Goal: Information Seeking & Learning: Learn about a topic

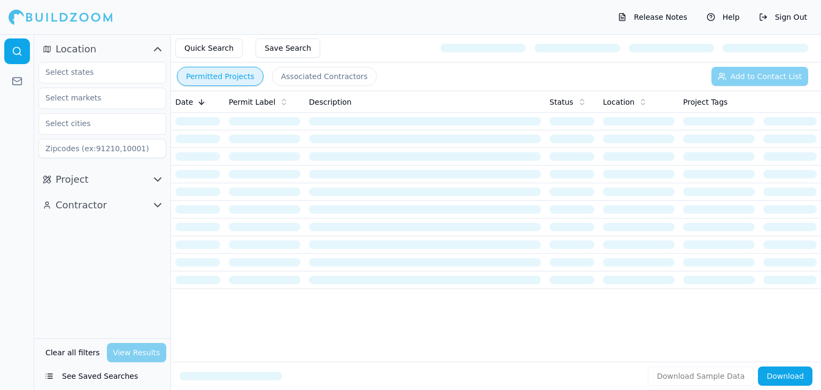
click at [157, 49] on icon "button" at bounding box center [157, 49] width 13 height 13
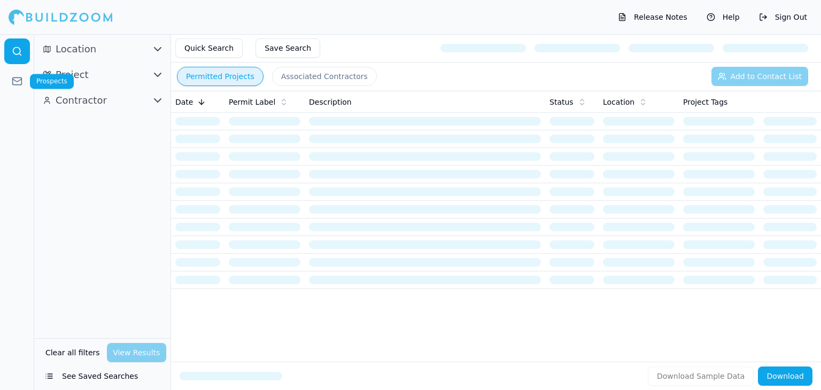
click at [18, 79] on icon at bounding box center [17, 81] width 11 height 11
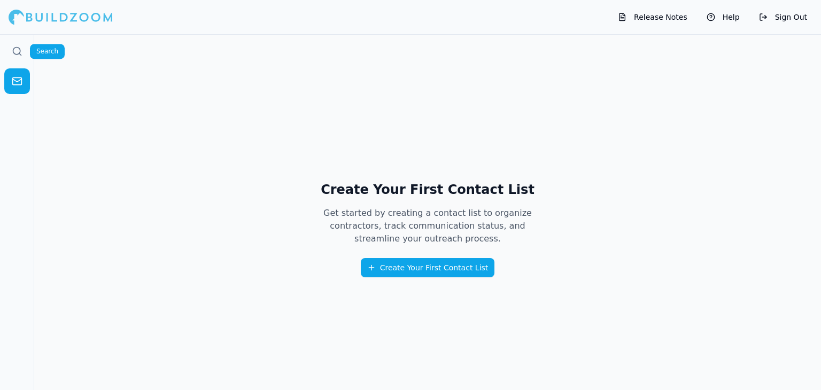
click at [12, 46] on icon at bounding box center [17, 51] width 11 height 11
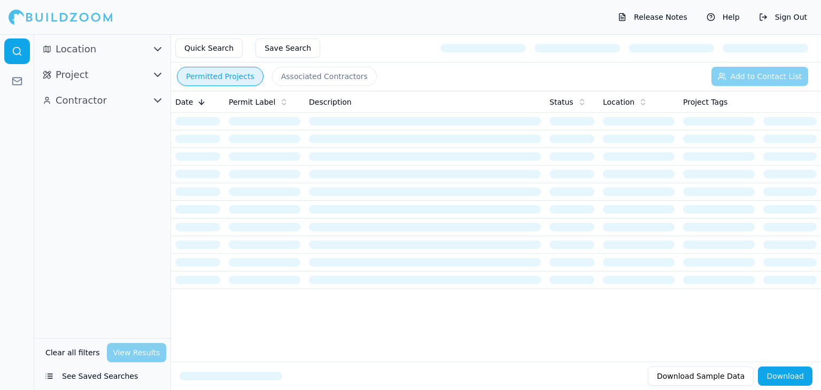
click at [157, 73] on icon "button" at bounding box center [157, 74] width 13 height 13
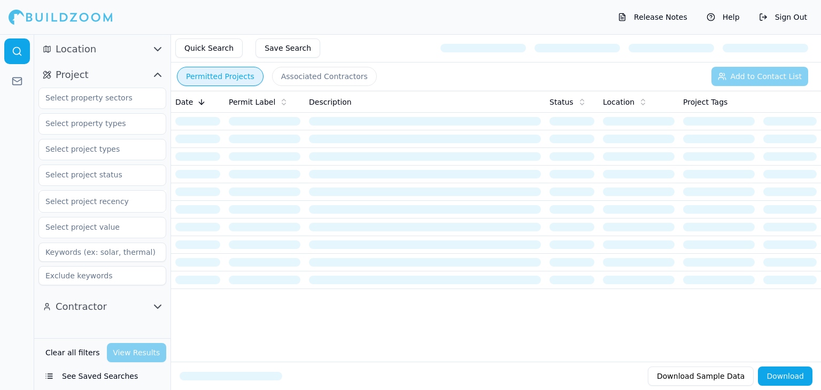
click at [157, 73] on icon "button" at bounding box center [157, 74] width 13 height 13
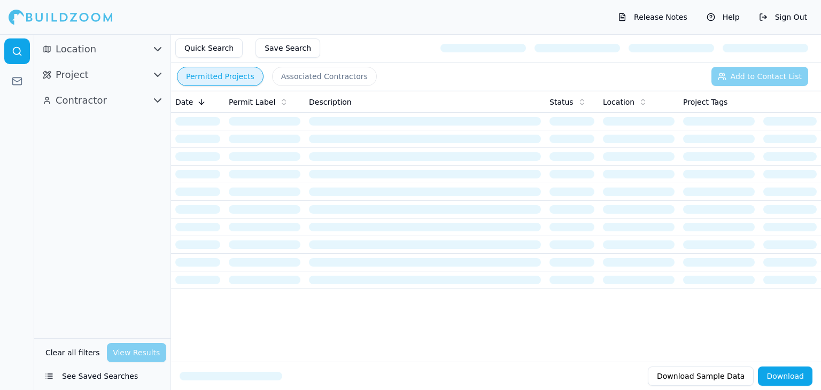
click at [157, 73] on icon "button" at bounding box center [157, 74] width 13 height 13
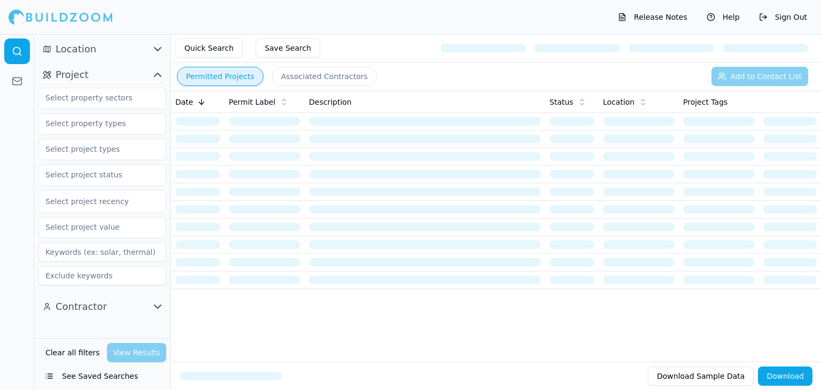
click at [157, 73] on icon "button" at bounding box center [157, 74] width 13 height 13
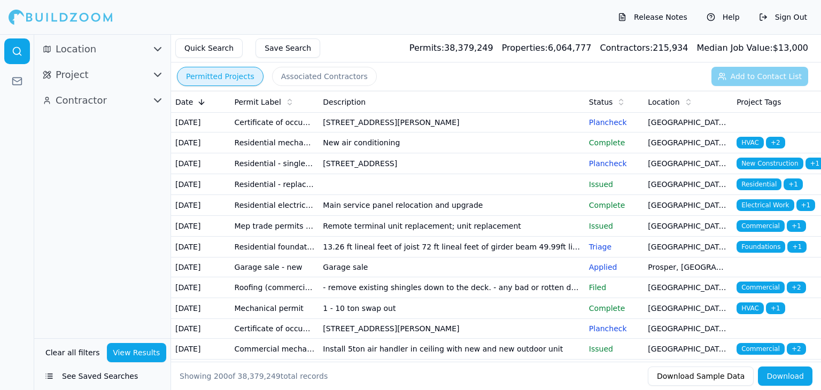
click at [469, 126] on td "[STREET_ADDRESS][PERSON_NAME]" at bounding box center [452, 123] width 266 height 20
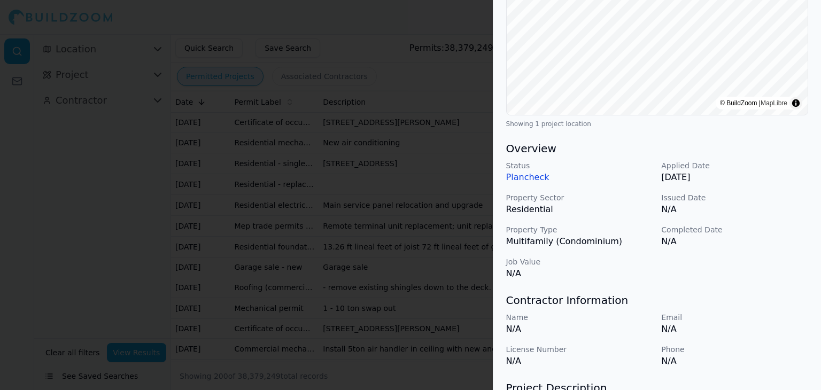
scroll to position [214, 0]
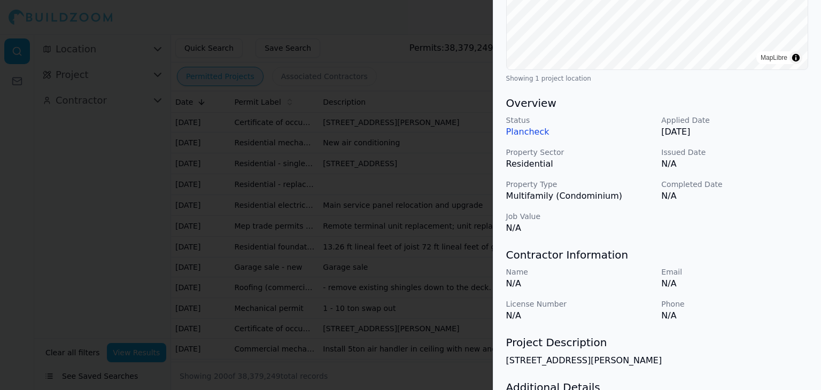
click at [444, 101] on div at bounding box center [410, 195] width 821 height 390
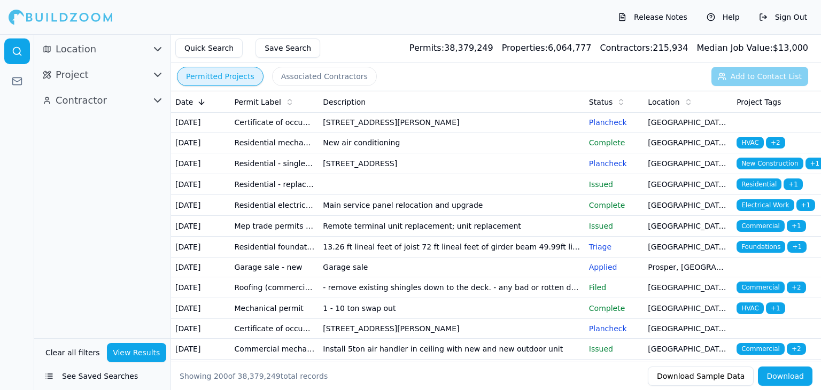
click at [52, 377] on button "See Saved Searches" at bounding box center [102, 376] width 128 height 19
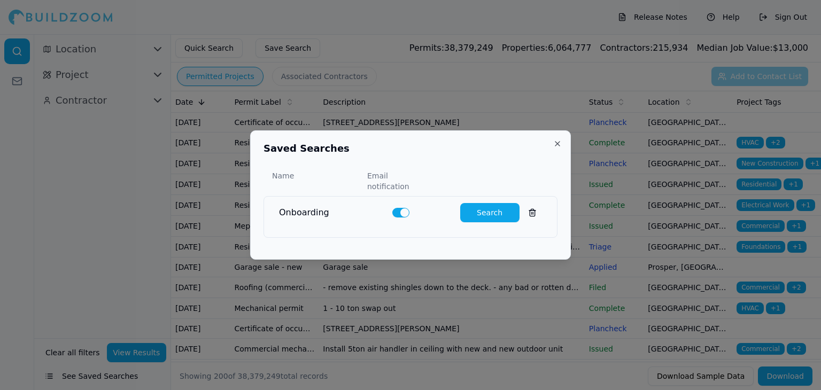
click at [484, 203] on button "Search" at bounding box center [489, 212] width 59 height 19
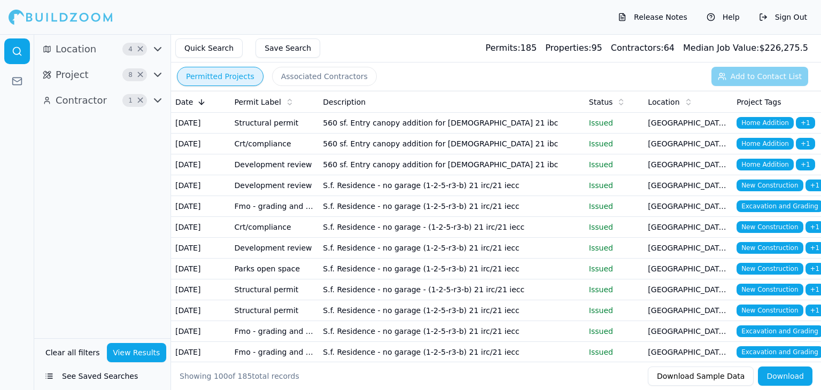
click at [92, 379] on button "See Saved Searches" at bounding box center [102, 376] width 128 height 19
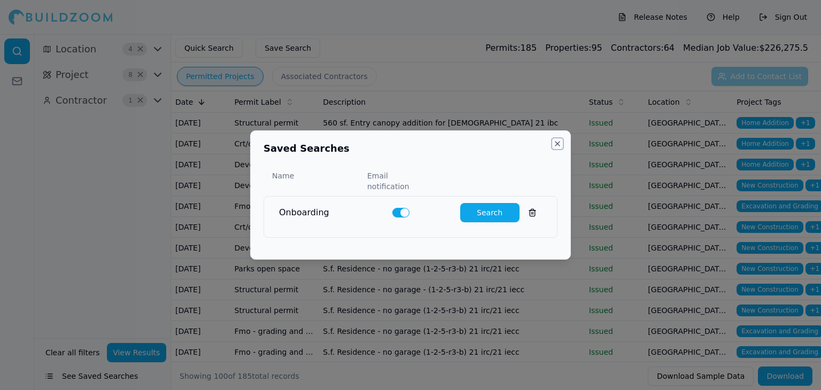
click at [557, 148] on button "Close" at bounding box center [557, 144] width 9 height 9
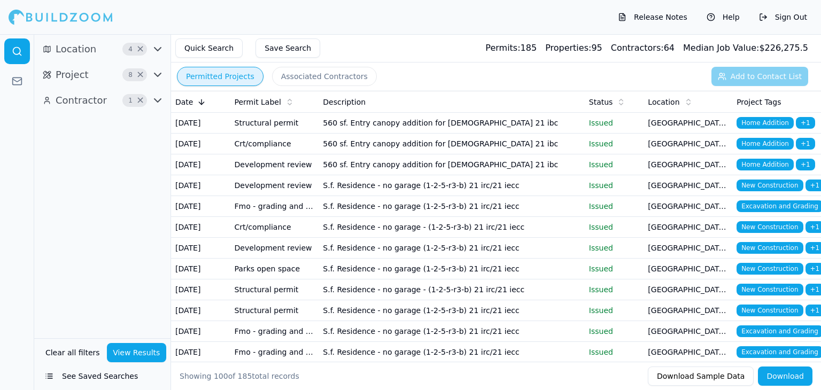
click at [477, 134] on td "560 sf. Entry canopy addition for [DEMOGRAPHIC_DATA] 21 ibc" at bounding box center [452, 123] width 266 height 21
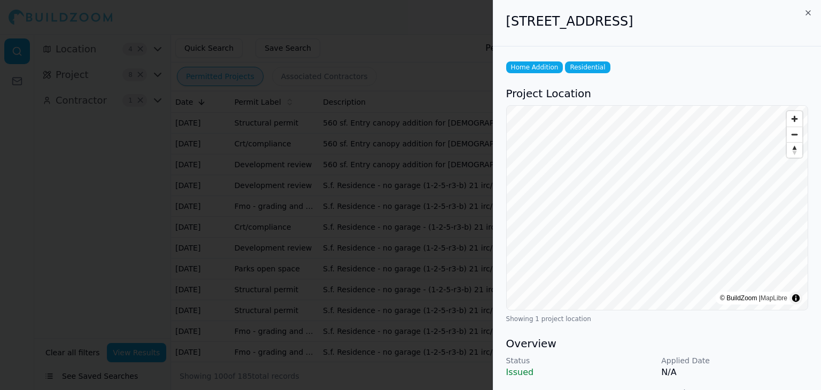
click at [721, 343] on h3 "Overview" at bounding box center [657, 343] width 302 height 15
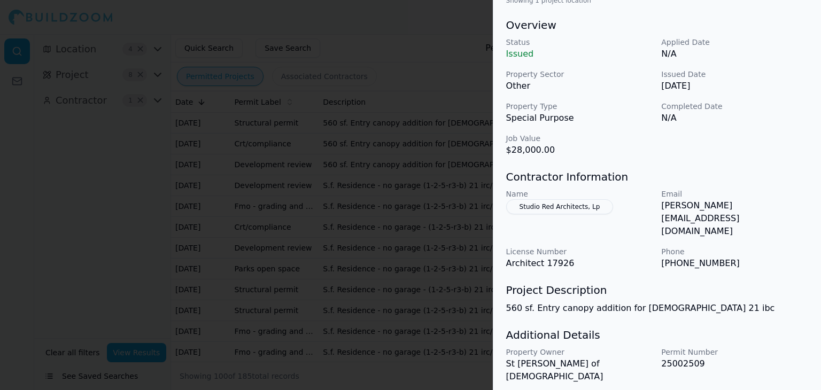
scroll to position [320, 0]
click at [420, 240] on div at bounding box center [410, 195] width 821 height 390
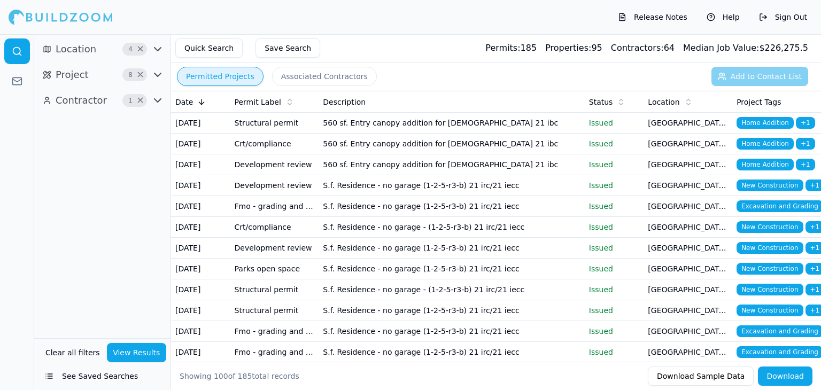
click at [155, 50] on icon "button" at bounding box center [157, 49] width 13 height 13
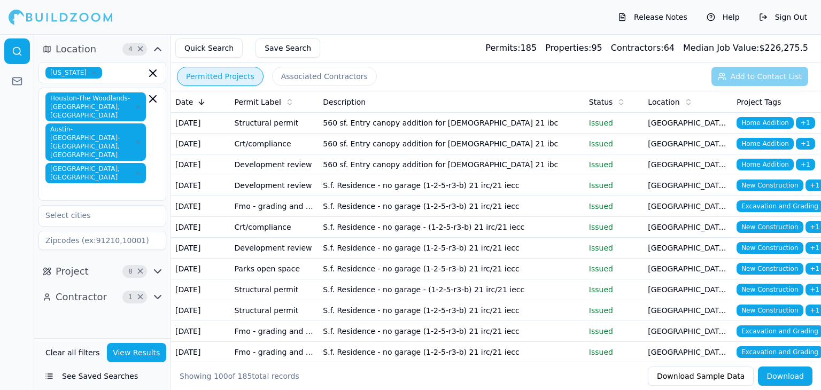
click at [157, 49] on icon "button" at bounding box center [158, 49] width 6 height 3
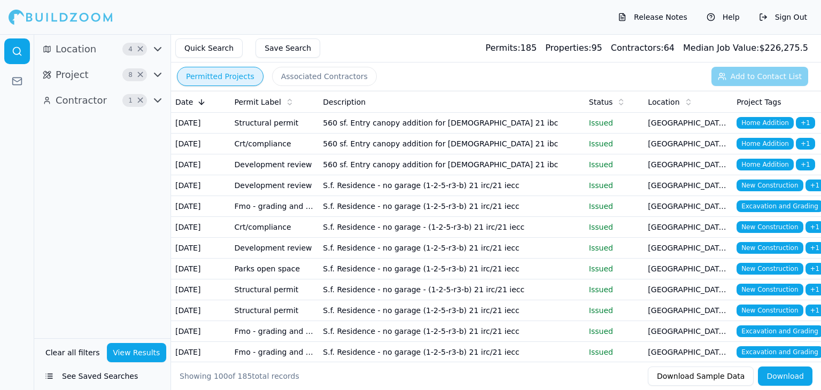
click at [157, 49] on icon "button" at bounding box center [157, 49] width 13 height 13
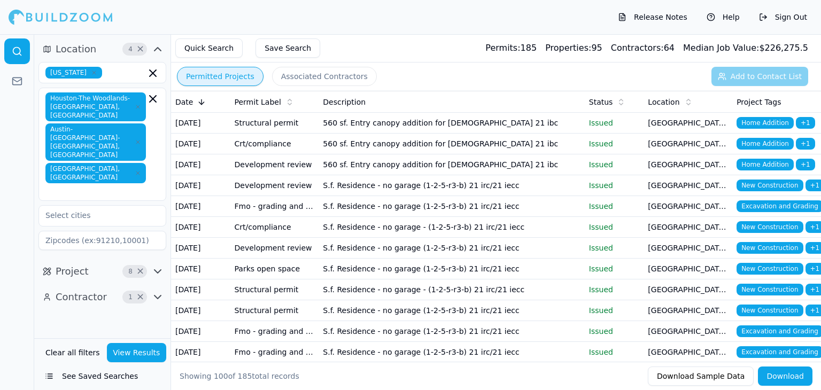
click at [120, 151] on div "Houston-The Woodlands-[GEOGRAPHIC_DATA], [GEOGRAPHIC_DATA] [GEOGRAPHIC_DATA]-[G…" at bounding box center [102, 144] width 128 height 113
click at [107, 72] on input "text" at bounding box center [126, 73] width 40 height 12
click at [91, 72] on icon "button" at bounding box center [94, 73] width 6 height 6
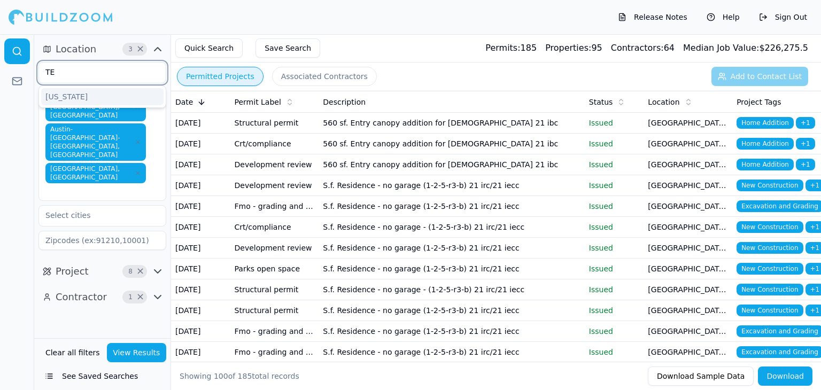
type input "TEX"
click at [66, 96] on div "[US_STATE]" at bounding box center [102, 96] width 122 height 17
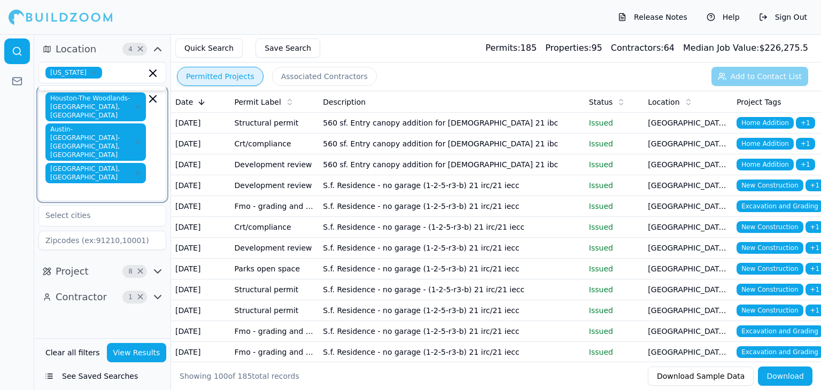
click at [115, 186] on input "text" at bounding box center [97, 191] width 98 height 11
click at [502, 81] on div "Permitted Projects Associated Contractors Add to Contact List" at bounding box center [496, 77] width 650 height 28
click at [561, 238] on td "S.f. Residence - no garage - (1-2-5-r3-b) 21 irc/21 iecc" at bounding box center [452, 227] width 266 height 21
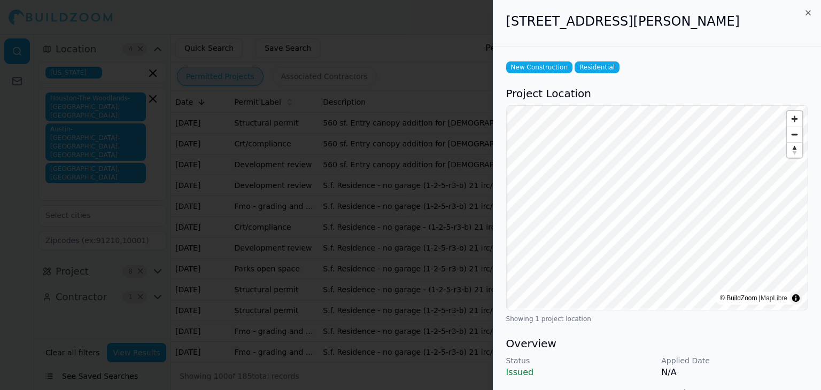
click at [475, 298] on div at bounding box center [410, 195] width 821 height 390
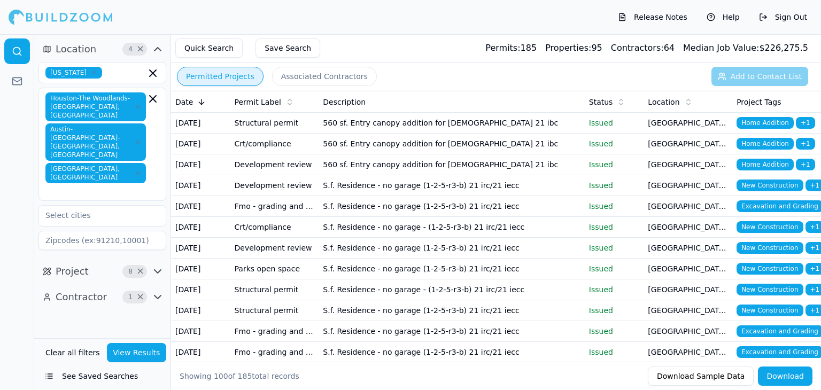
click at [202, 100] on icon at bounding box center [202, 101] width 0 height 5
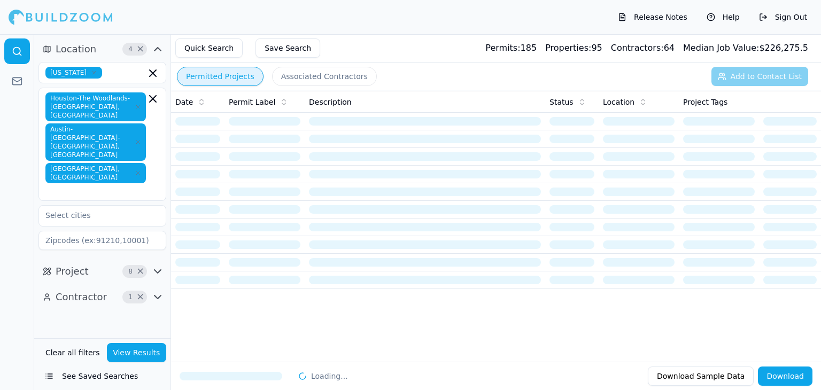
click at [199, 100] on icon at bounding box center [201, 102] width 9 height 9
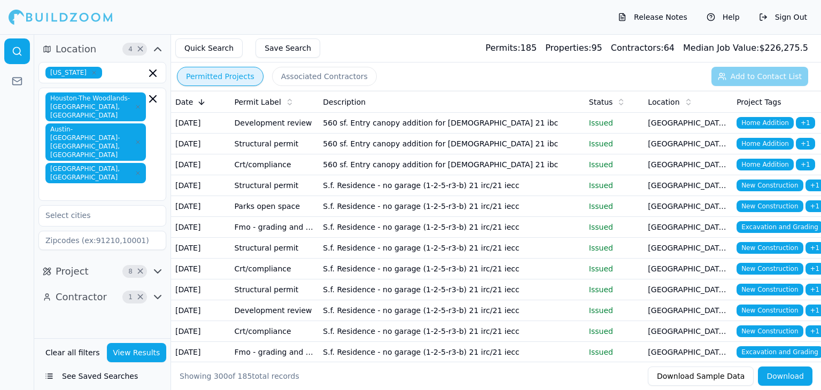
click at [558, 131] on td "560 sf. Entry canopy addition for [DEMOGRAPHIC_DATA] 21 ibc" at bounding box center [452, 123] width 266 height 21
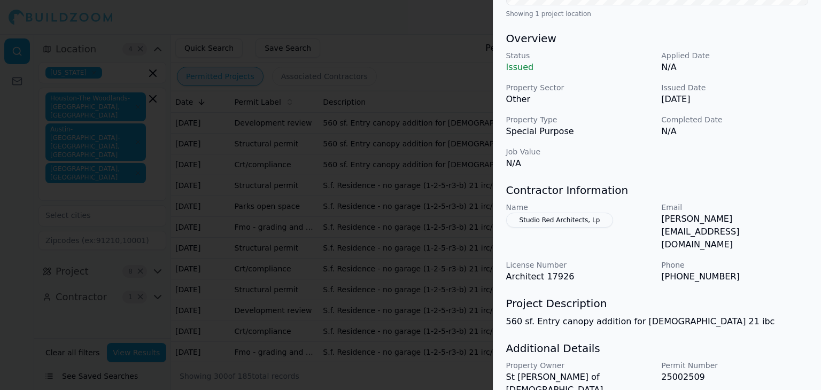
scroll to position [320, 0]
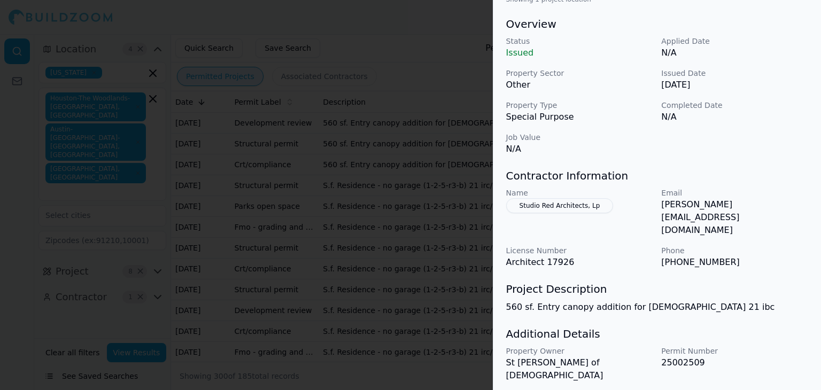
click at [267, 261] on div at bounding box center [410, 195] width 821 height 390
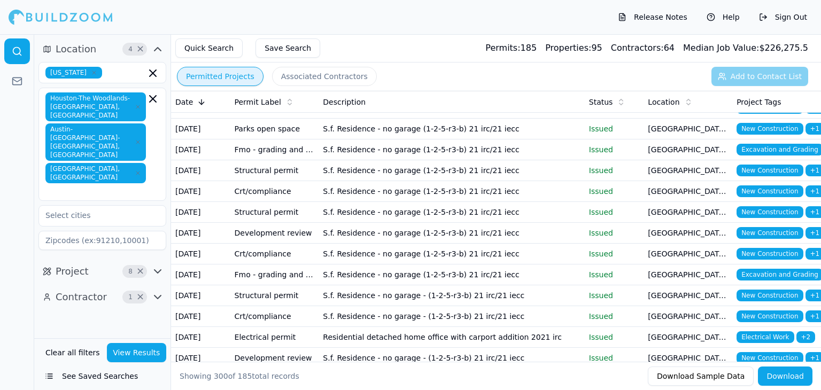
scroll to position [0, 0]
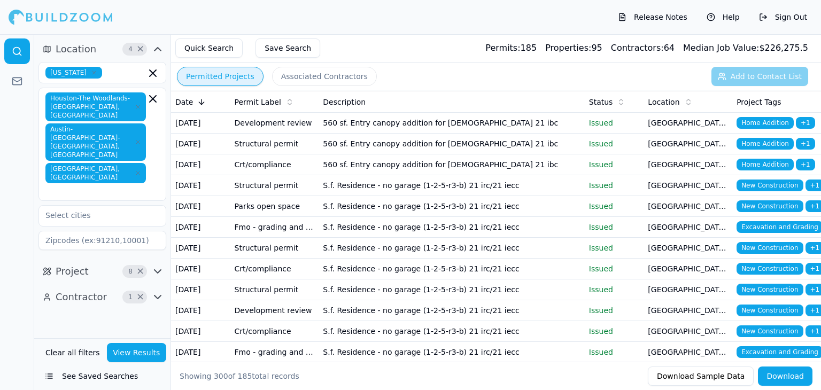
click at [565, 196] on td "S.f. Residence - no garage (1-2-5-r3-b) 21 irc/21 iecc" at bounding box center [452, 185] width 266 height 21
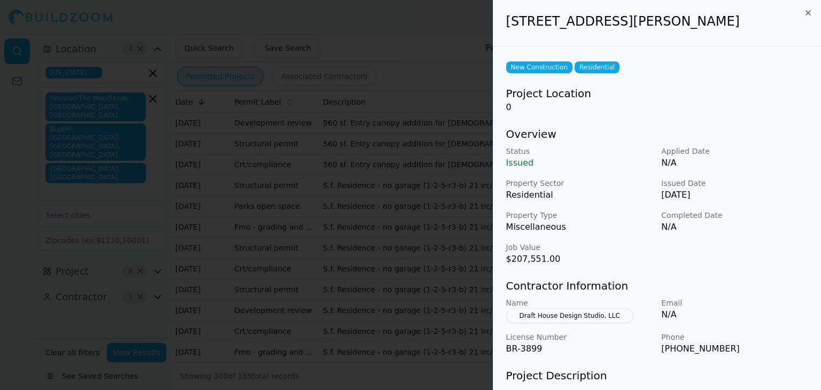
click at [565, 213] on p "Property Type" at bounding box center [579, 215] width 147 height 11
click at [407, 244] on div at bounding box center [410, 195] width 821 height 390
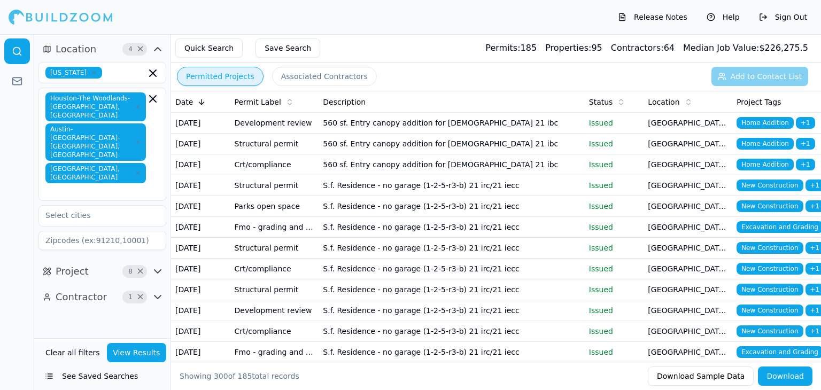
click at [592, 149] on p "Issued" at bounding box center [614, 143] width 51 height 11
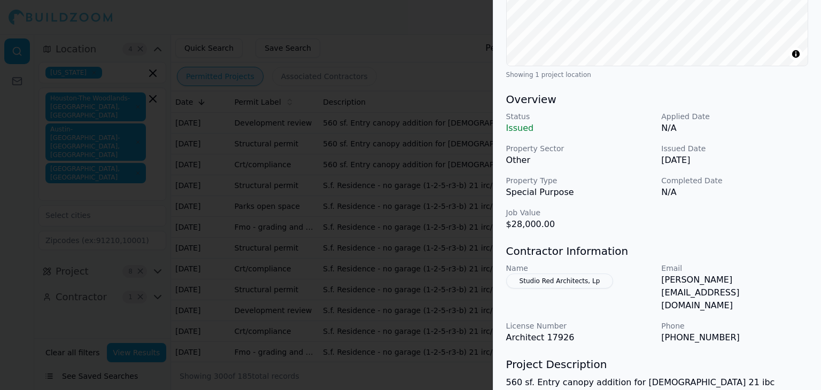
scroll to position [320, 0]
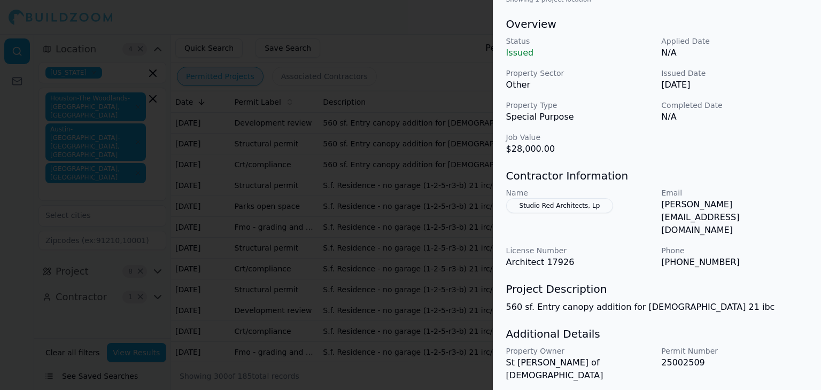
click at [450, 83] on div at bounding box center [410, 195] width 821 height 390
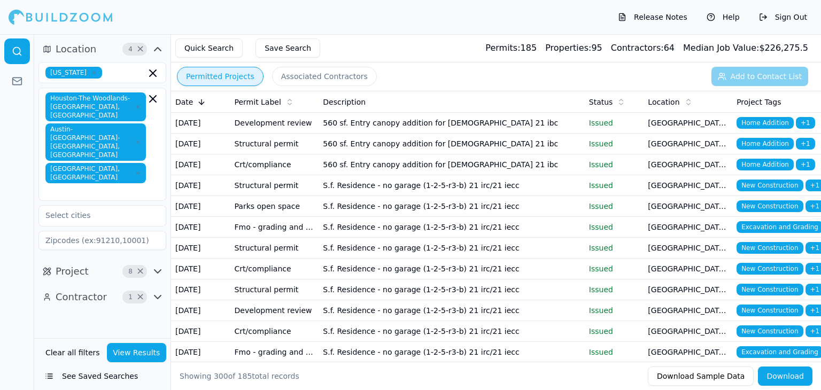
click at [479, 196] on td "S.f. Residence - no garage (1-2-5-r3-b) 21 irc/21 iecc" at bounding box center [452, 185] width 266 height 21
click at [498, 126] on td "560 sf. Entry canopy addition for [DEMOGRAPHIC_DATA] 21 ibc" at bounding box center [452, 123] width 266 height 21
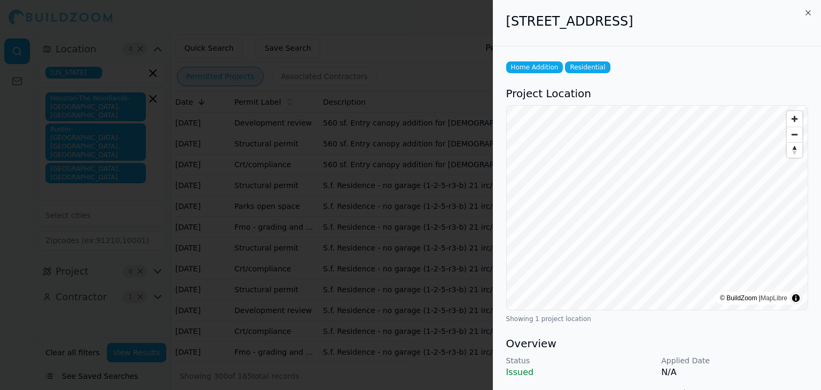
click at [498, 134] on div "Home Addition Residential Project Location © BuildZoom | MapLibre Showing 1 pro…" at bounding box center [658, 397] width 328 height 700
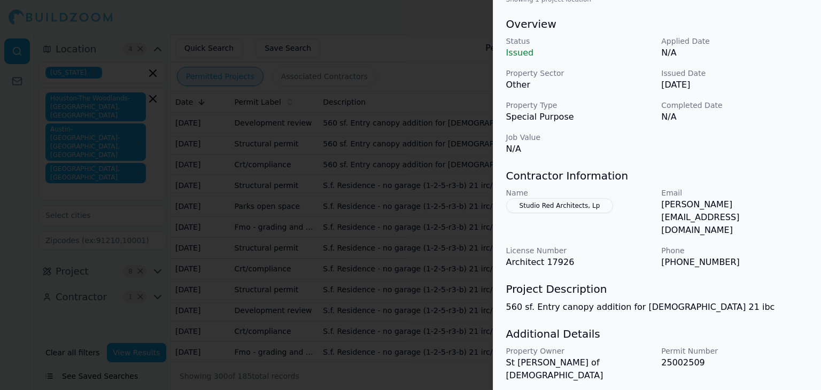
click at [408, 67] on div at bounding box center [410, 195] width 821 height 390
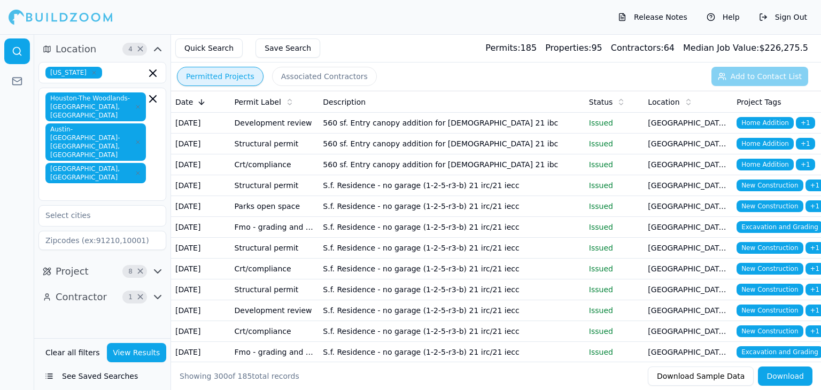
click at [560, 129] on td "560 sf. Entry canopy addition for [DEMOGRAPHIC_DATA] 21 ibc" at bounding box center [452, 123] width 266 height 21
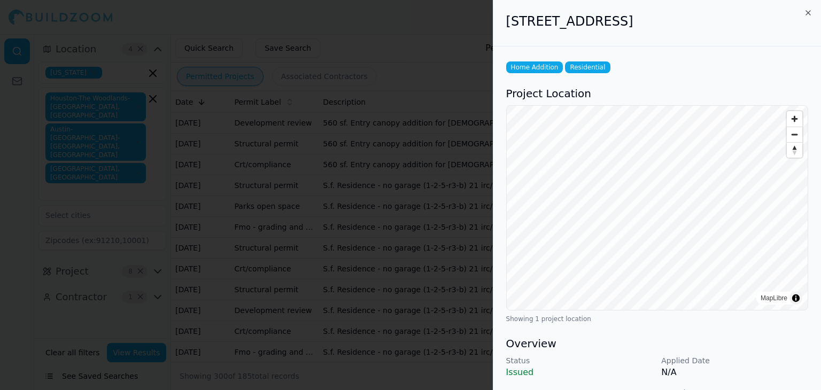
click at [600, 358] on p "Status" at bounding box center [579, 361] width 147 height 11
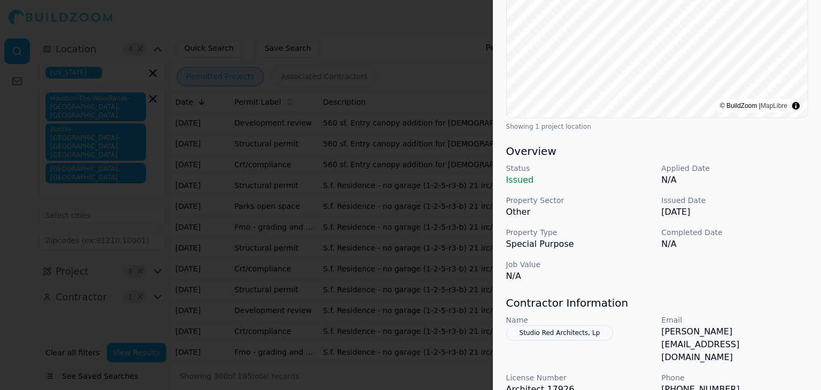
scroll to position [214, 0]
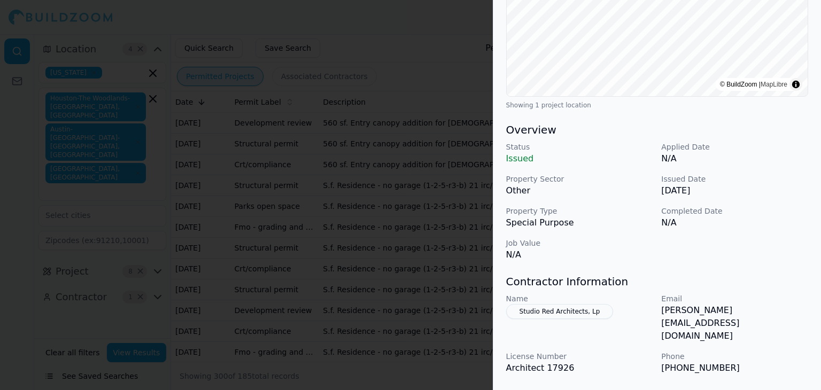
click at [445, 228] on div at bounding box center [410, 195] width 821 height 390
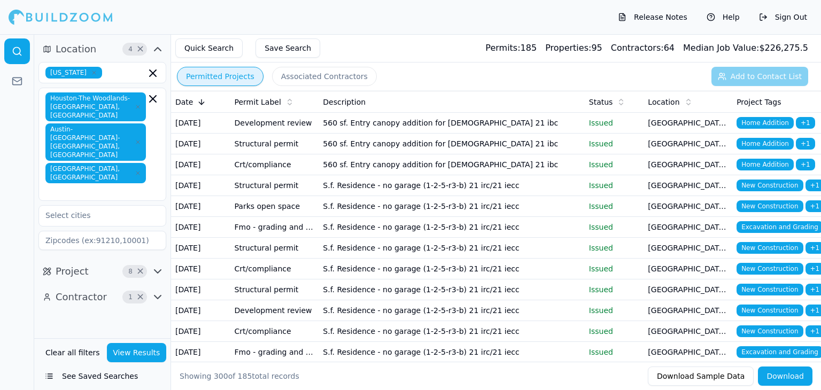
click at [438, 155] on td "560 sf. Entry canopy addition for [DEMOGRAPHIC_DATA] 21 ibc" at bounding box center [452, 144] width 266 height 21
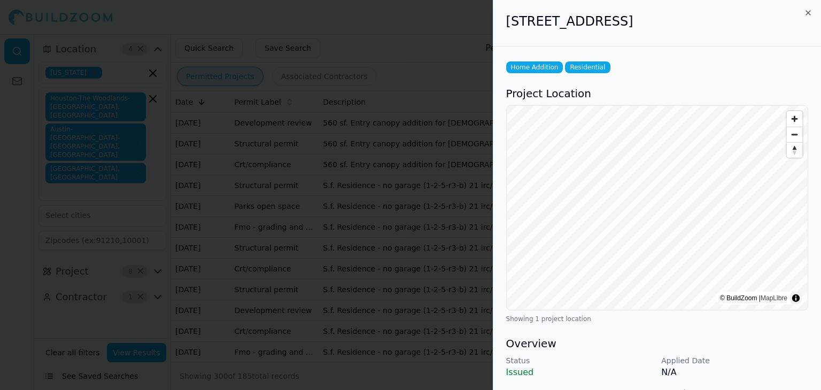
click at [586, 365] on p "Status" at bounding box center [579, 361] width 147 height 11
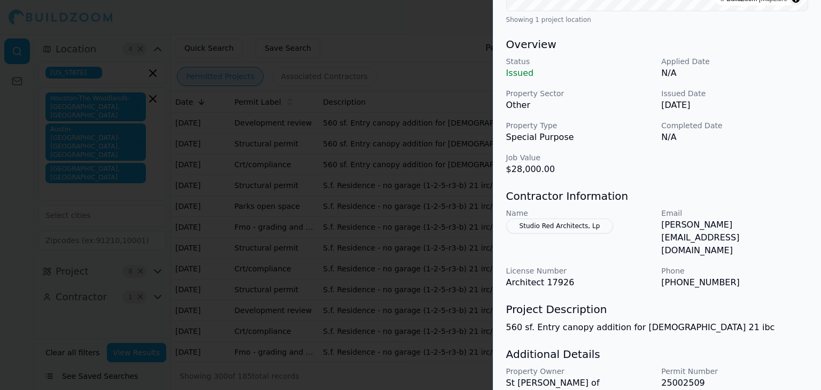
scroll to position [320, 0]
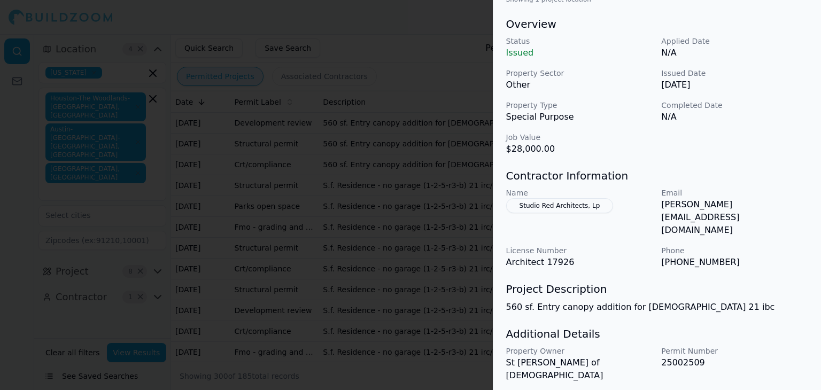
click at [449, 199] on div at bounding box center [410, 195] width 821 height 390
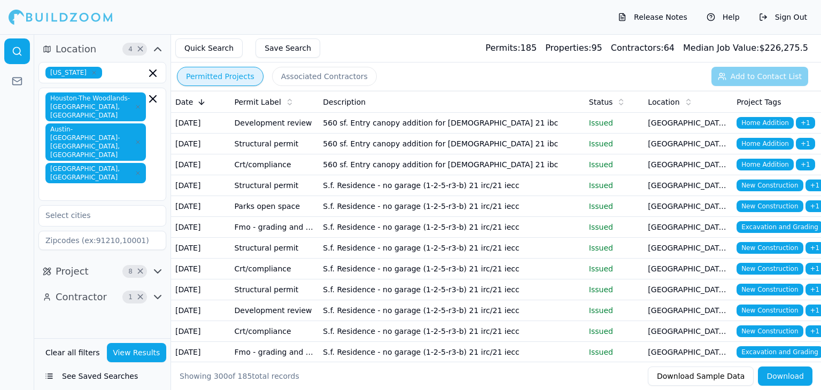
click at [476, 175] on td "560 sf. Entry canopy addition for [DEMOGRAPHIC_DATA] 21 ibc" at bounding box center [452, 165] width 266 height 21
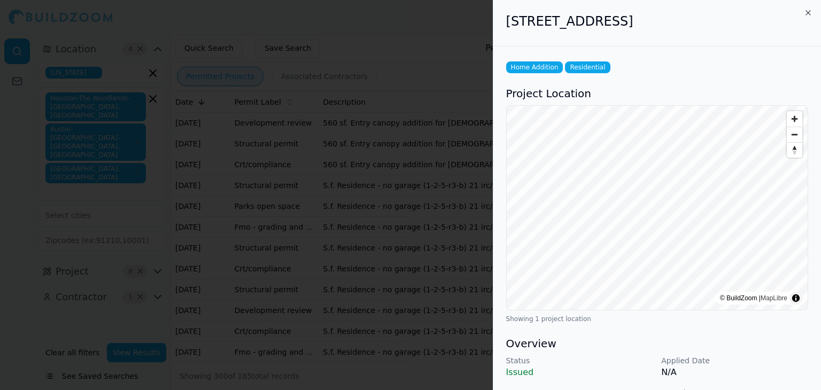
click at [618, 341] on h3 "Overview" at bounding box center [657, 343] width 302 height 15
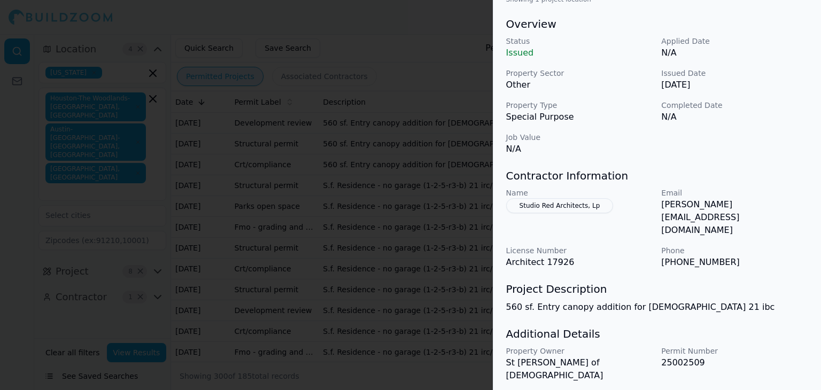
click at [460, 258] on div at bounding box center [410, 195] width 821 height 390
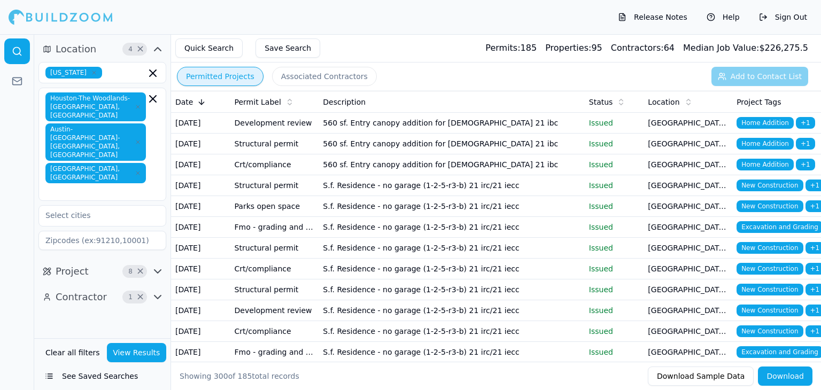
click at [137, 139] on icon "button" at bounding box center [138, 142] width 6 height 6
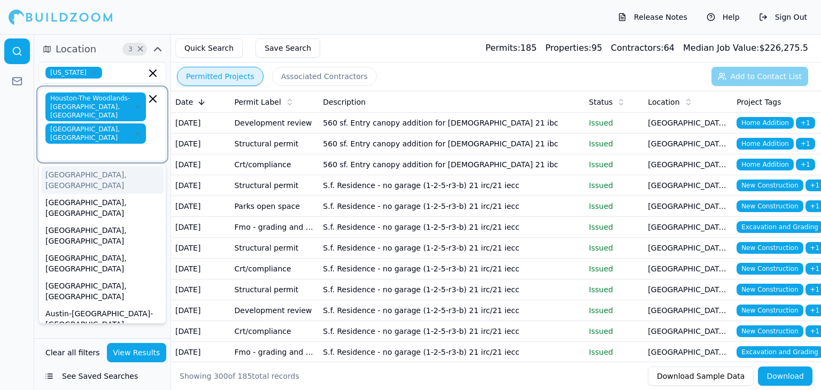
click at [139, 105] on icon "button" at bounding box center [137, 106] width 3 height 3
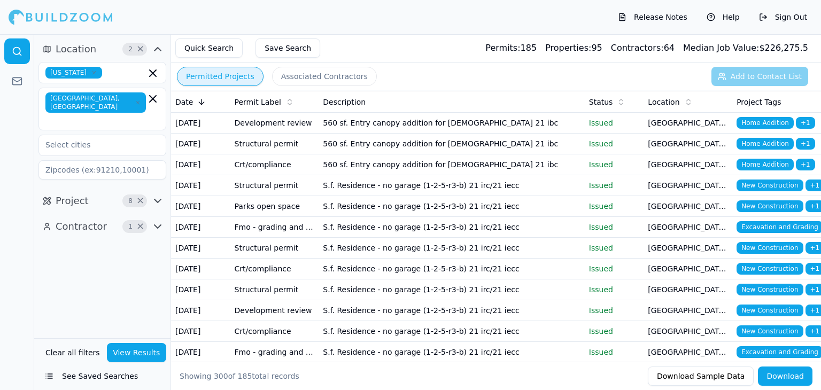
click at [145, 352] on button "View Results" at bounding box center [137, 352] width 60 height 19
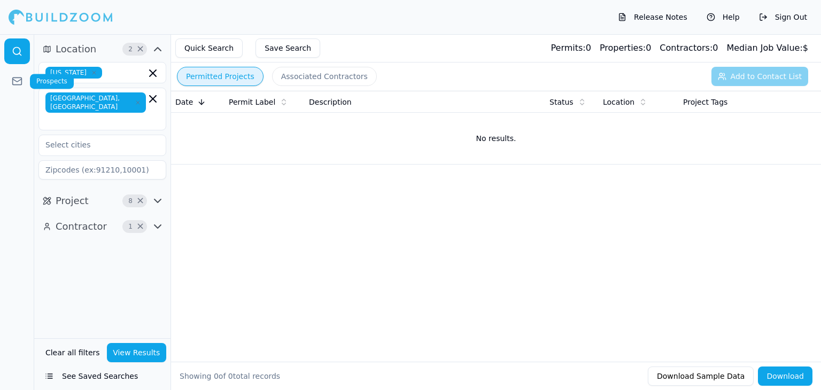
click at [21, 84] on rect at bounding box center [17, 81] width 9 height 7
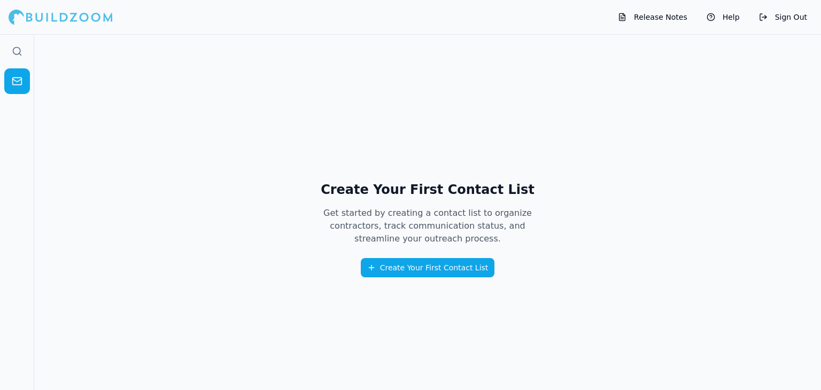
click at [443, 268] on button "Create Your First Contact List" at bounding box center [428, 267] width 134 height 19
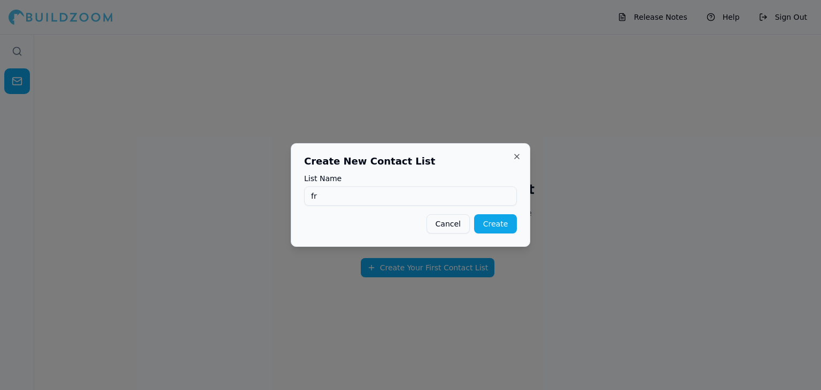
type input "f"
type input "b"
type input "[PERSON_NAME]"
click at [500, 225] on button "Create" at bounding box center [495, 223] width 43 height 19
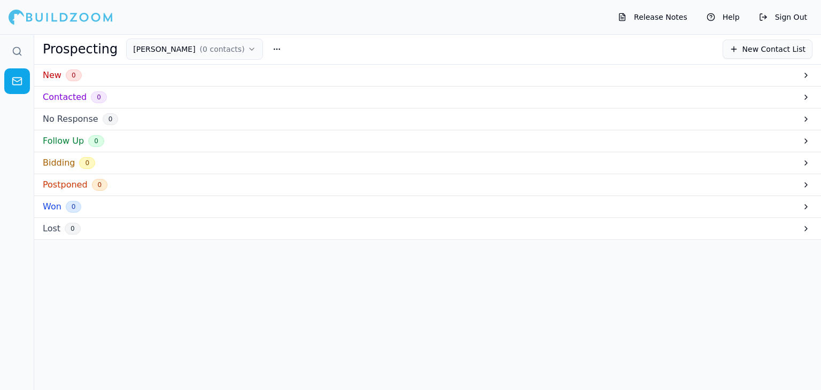
click at [782, 69] on div "New 0" at bounding box center [427, 76] width 787 height 22
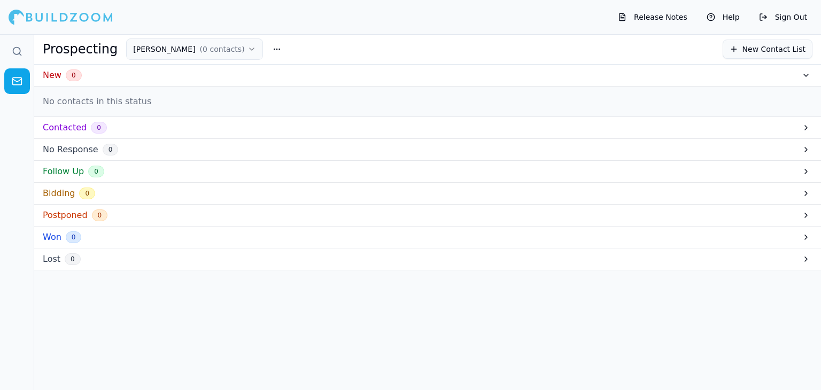
click at [782, 69] on div "New 0" at bounding box center [427, 76] width 787 height 22
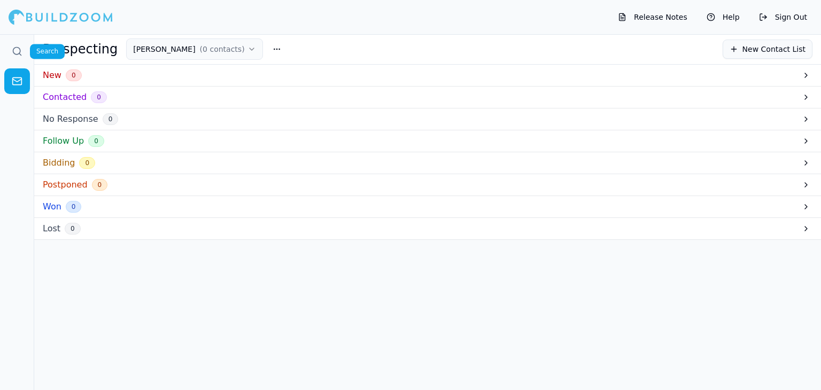
click at [18, 52] on icon at bounding box center [17, 51] width 11 height 11
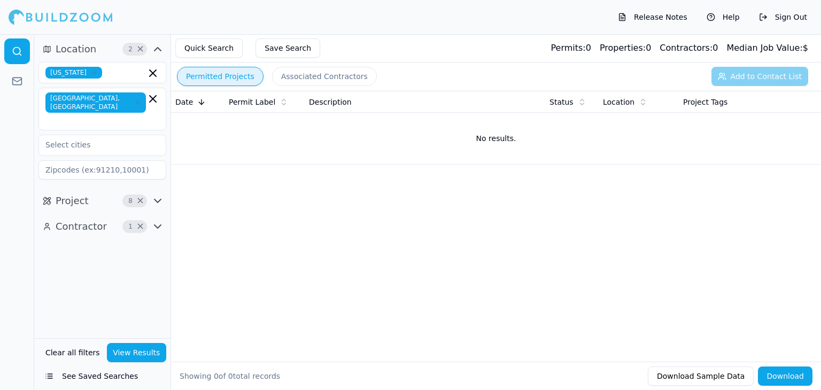
click at [84, 351] on button "Clear all filters" at bounding box center [73, 352] width 60 height 19
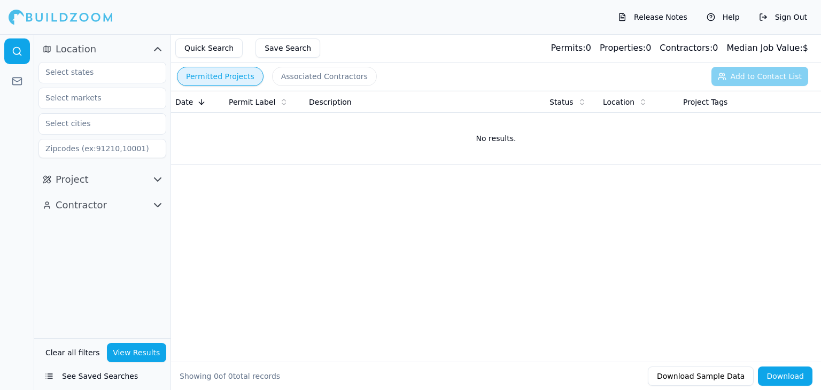
click at [156, 73] on div at bounding box center [102, 72] width 127 height 19
click at [114, 90] on div "[US_STATE]" at bounding box center [102, 96] width 122 height 17
click at [141, 343] on button "View Results" at bounding box center [137, 352] width 60 height 19
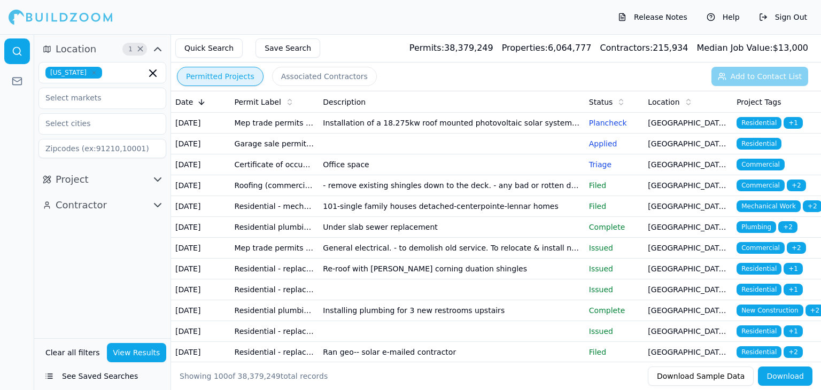
click at [555, 238] on td "Under slab sewer replacement" at bounding box center [452, 227] width 266 height 21
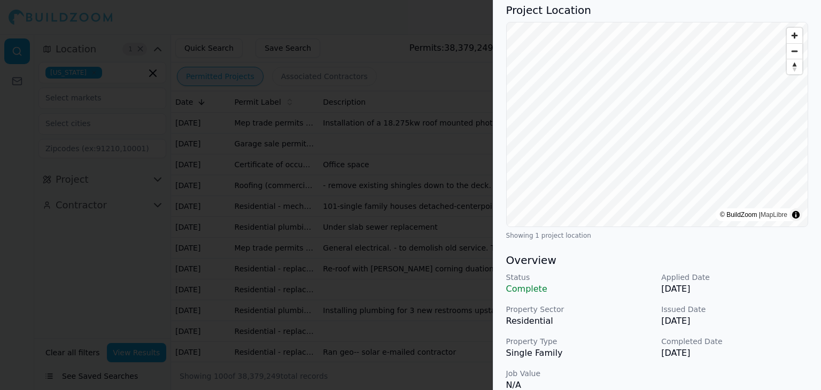
scroll to position [81, 0]
click at [430, 201] on div at bounding box center [410, 195] width 821 height 390
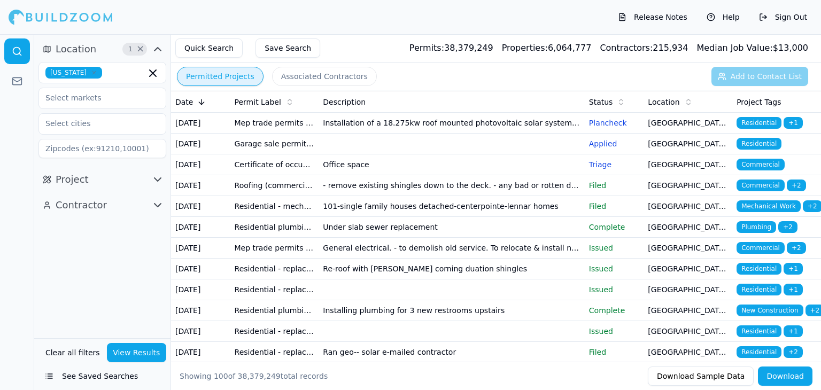
click at [535, 155] on td at bounding box center [452, 144] width 266 height 21
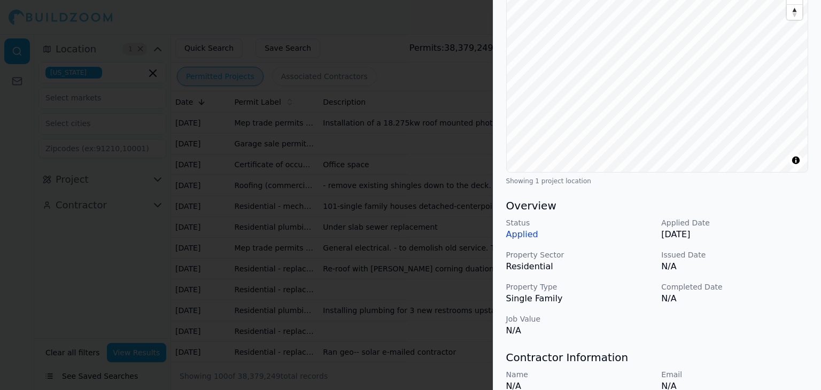
scroll to position [0, 0]
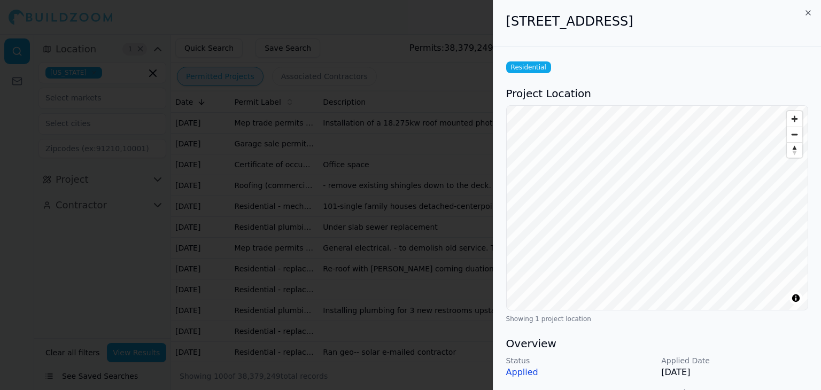
click at [421, 223] on div at bounding box center [410, 195] width 821 height 390
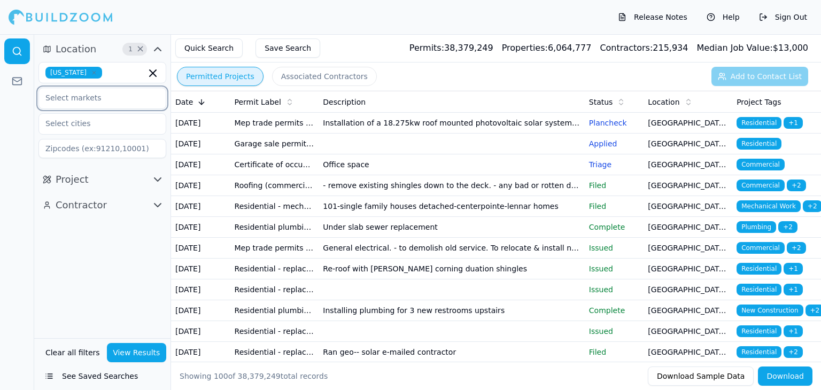
click at [121, 98] on input "text" at bounding box center [95, 97] width 113 height 19
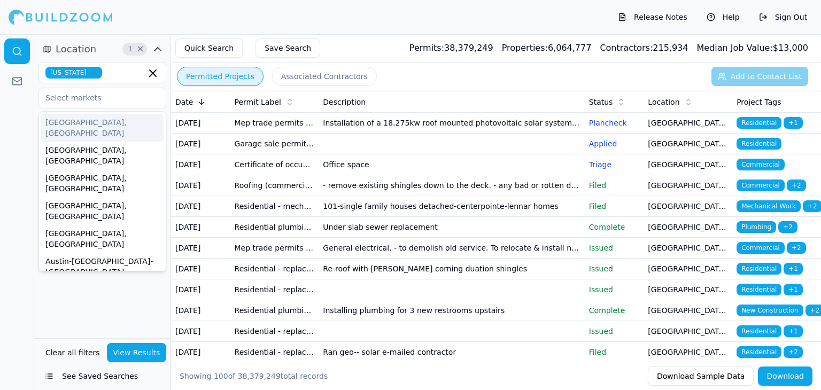
click at [21, 310] on div at bounding box center [17, 212] width 34 height 356
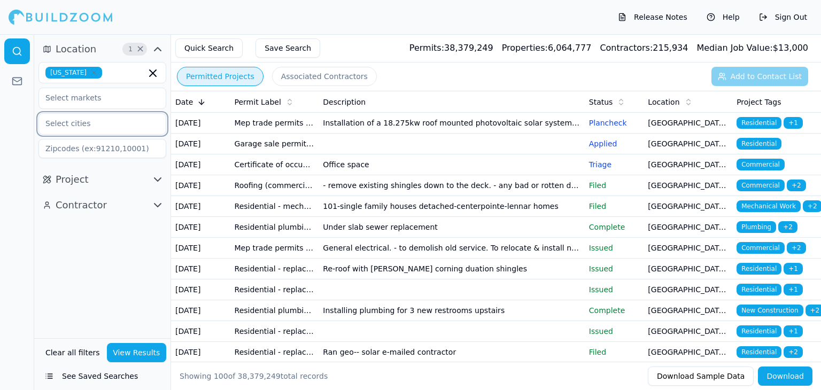
click at [95, 127] on input "text" at bounding box center [95, 123] width 113 height 19
type input "bren"
click at [116, 144] on div "[GEOGRAPHIC_DATA], [GEOGRAPHIC_DATA]" at bounding box center [102, 154] width 122 height 28
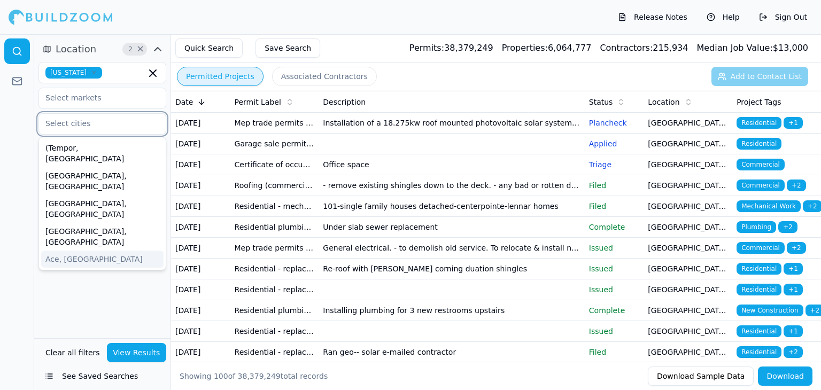
click at [111, 127] on input "text" at bounding box center [95, 123] width 113 height 19
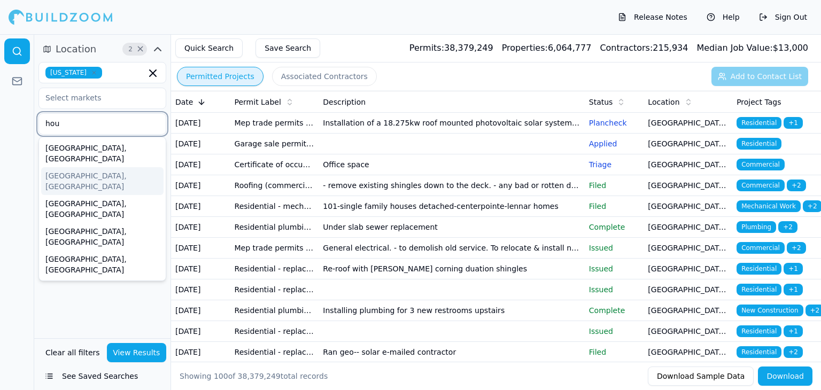
type input "hous"
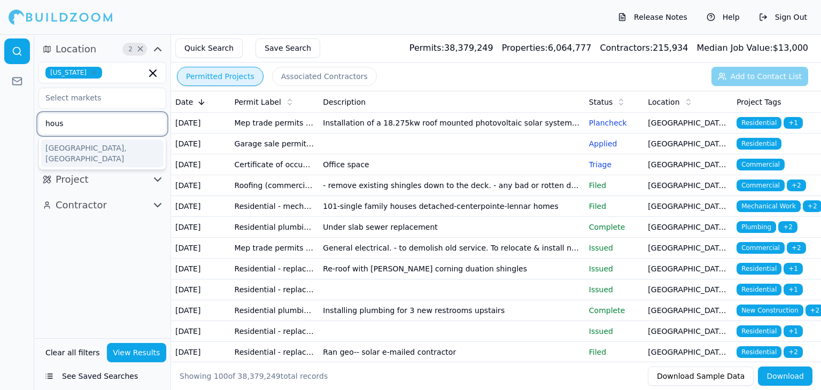
click at [96, 144] on div "[GEOGRAPHIC_DATA], [GEOGRAPHIC_DATA]" at bounding box center [102, 154] width 122 height 28
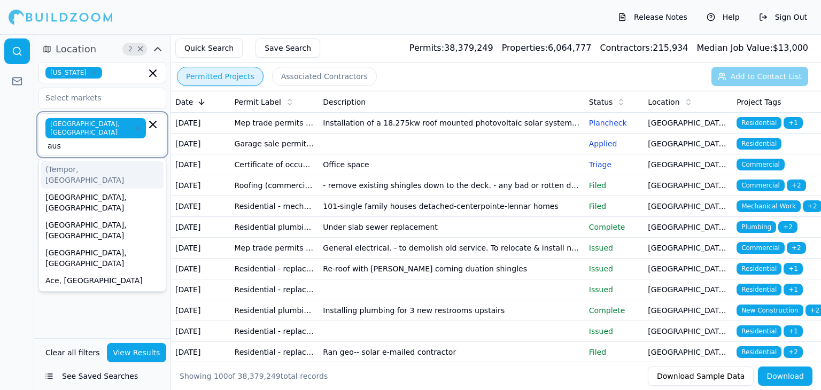
type input "aust"
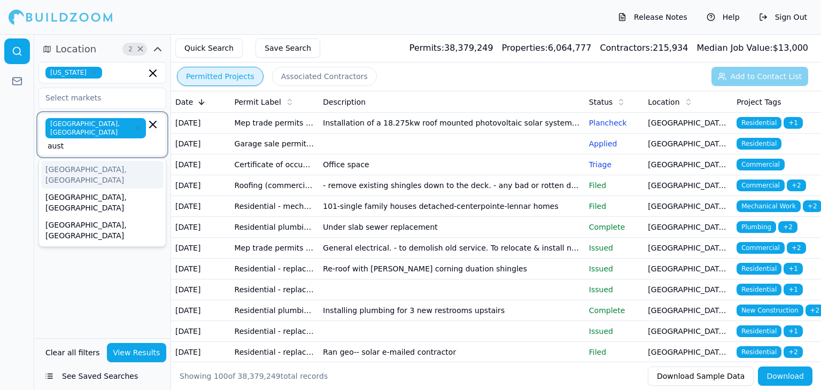
click at [60, 161] on div "[GEOGRAPHIC_DATA], [GEOGRAPHIC_DATA]" at bounding box center [102, 175] width 122 height 28
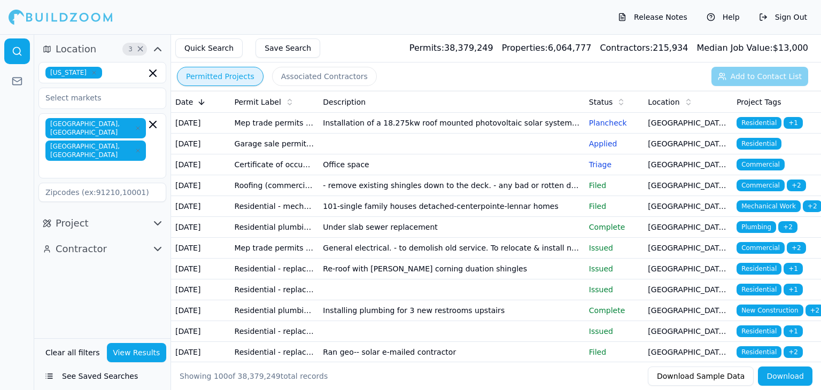
click at [136, 127] on div "[GEOGRAPHIC_DATA], [GEOGRAPHIC_DATA] [GEOGRAPHIC_DATA], [GEOGRAPHIC_DATA]" at bounding box center [102, 146] width 114 height 56
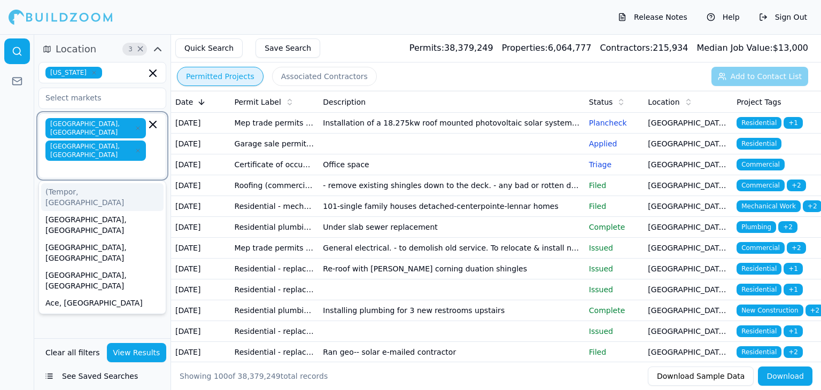
click at [135, 148] on icon "button" at bounding box center [138, 151] width 6 height 6
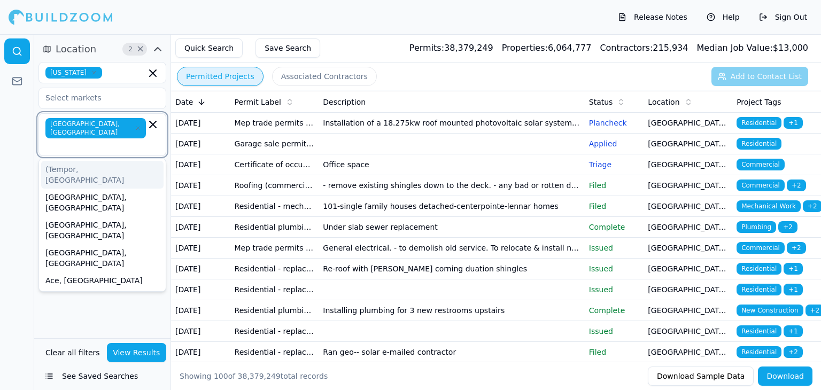
click at [136, 127] on icon "button" at bounding box center [137, 128] width 3 height 3
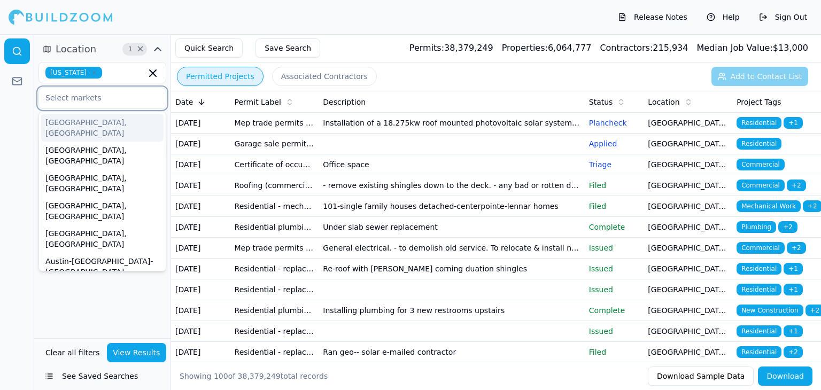
click at [105, 99] on input "text" at bounding box center [95, 97] width 113 height 19
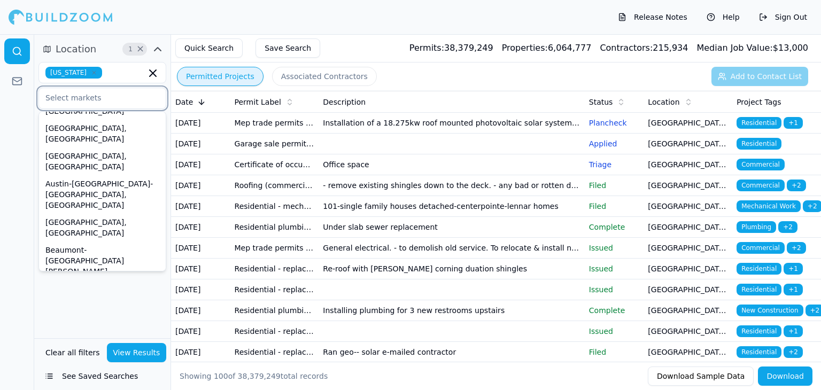
scroll to position [95, 0]
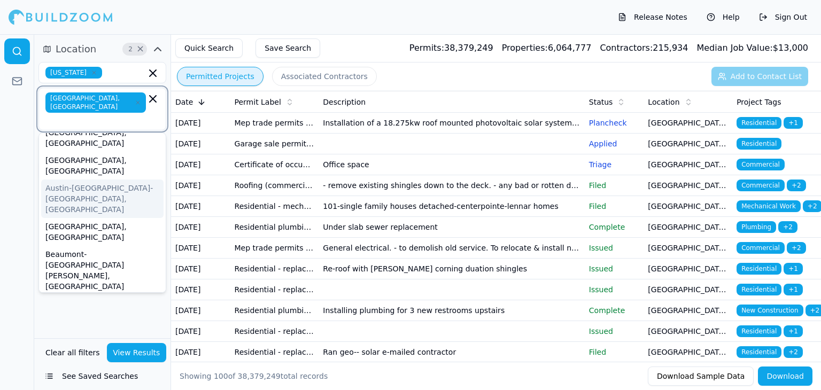
click at [118, 180] on div "Austin-[GEOGRAPHIC_DATA]-[GEOGRAPHIC_DATA], [GEOGRAPHIC_DATA]" at bounding box center [102, 199] width 122 height 38
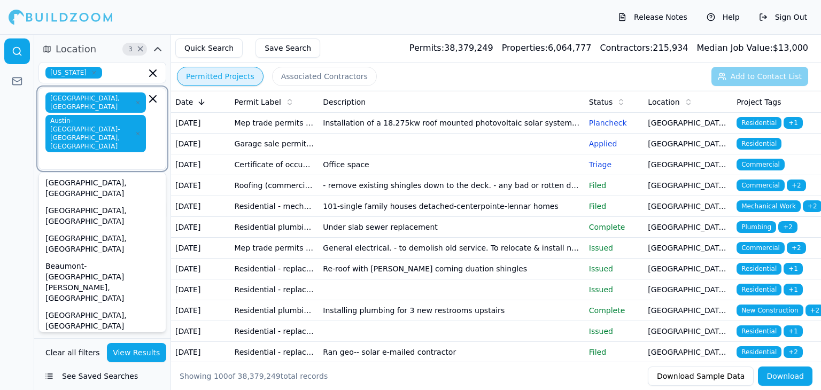
scroll to position [101, 0]
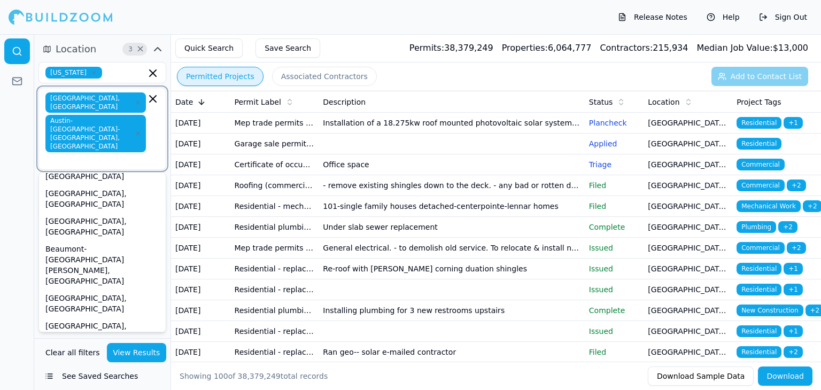
drag, startPoint x: 109, startPoint y: 288, endPoint x: 108, endPoint y: 276, distance: 11.8
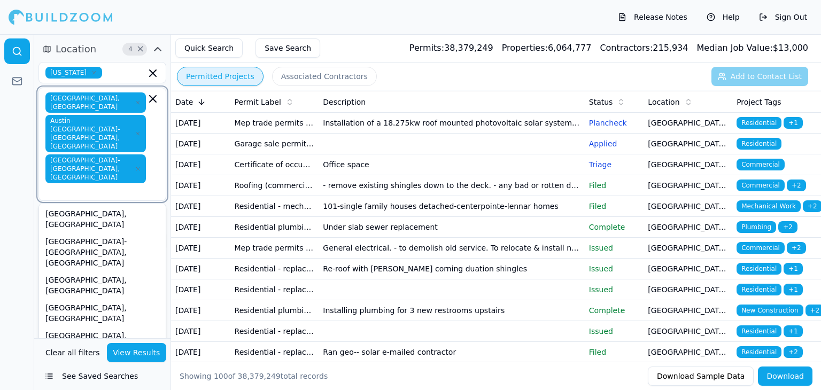
scroll to position [317, 0]
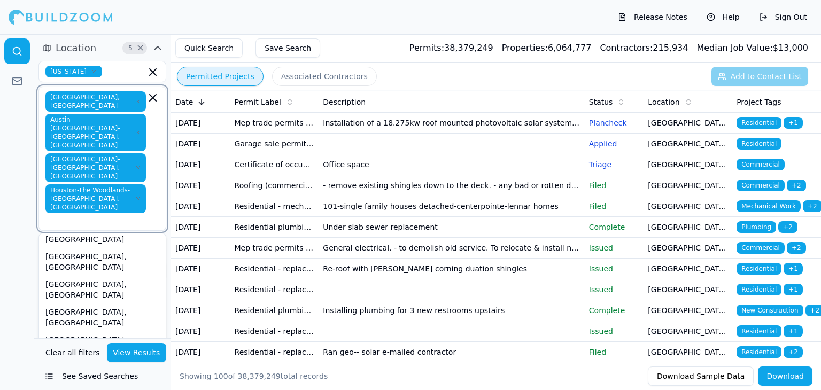
scroll to position [837, 0]
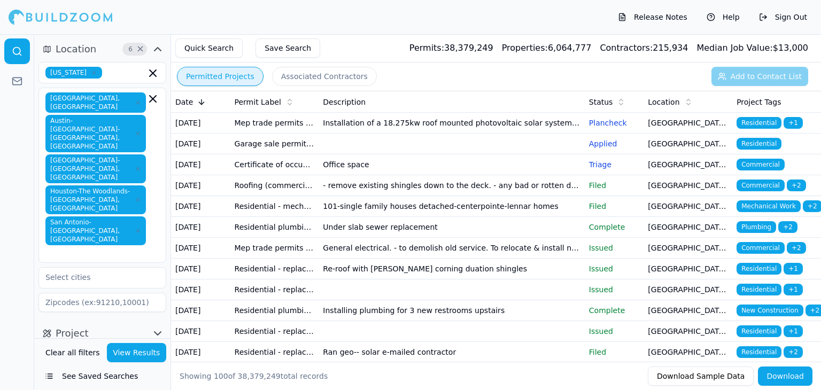
click at [141, 351] on button "View Results" at bounding box center [137, 352] width 60 height 19
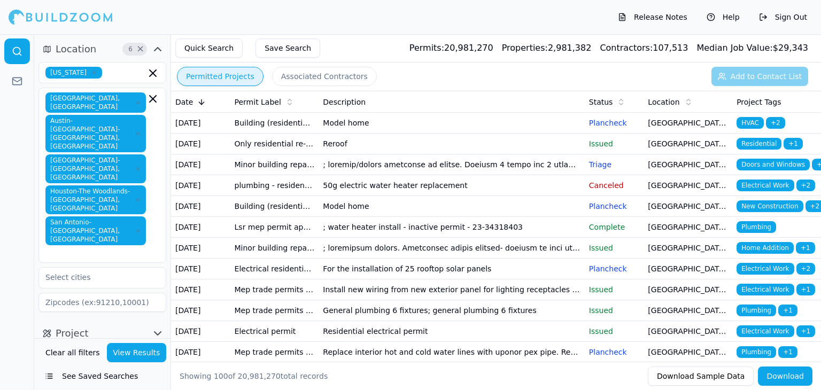
click at [156, 332] on icon "button" at bounding box center [158, 333] width 6 height 3
click at [159, 358] on icon "button" at bounding box center [158, 359] width 6 height 3
click at [132, 373] on input "text" at bounding box center [95, 382] width 113 height 19
type input "g"
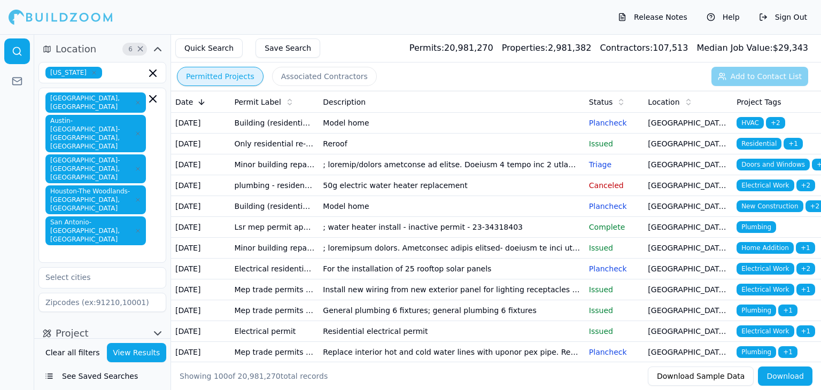
click at [129, 321] on div "Project" at bounding box center [102, 334] width 136 height 26
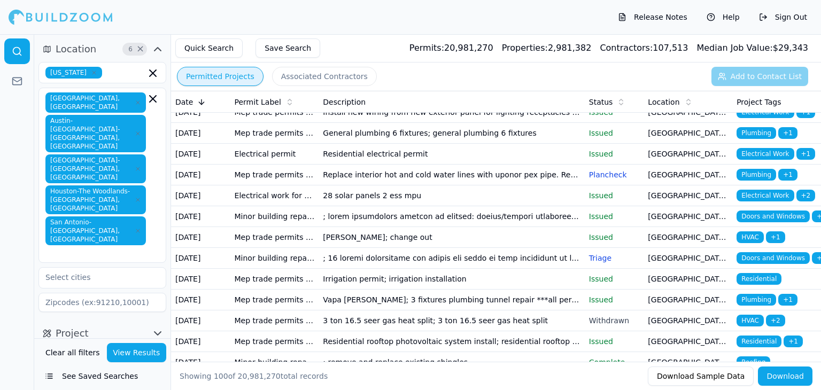
click at [622, 80] on div "Permitted Projects Associated Contractors Add to Contact List" at bounding box center [496, 77] width 650 height 28
click at [565, 79] on div "Permitted Projects Associated Contractors Add to Contact List" at bounding box center [496, 77] width 650 height 28
click at [554, 102] on td "For the installation of 25 rooftop solar panels" at bounding box center [452, 91] width 266 height 21
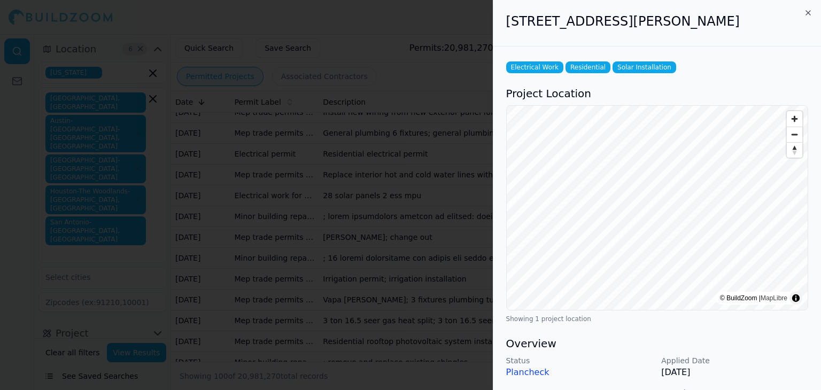
click at [428, 200] on div at bounding box center [410, 195] width 821 height 390
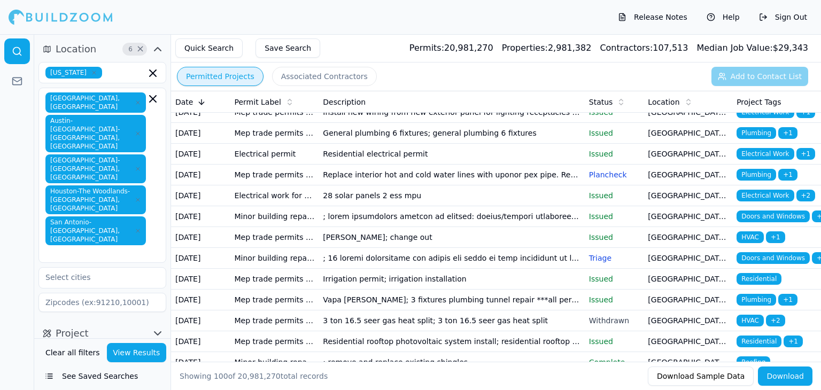
click at [500, 81] on td at bounding box center [452, 70] width 266 height 21
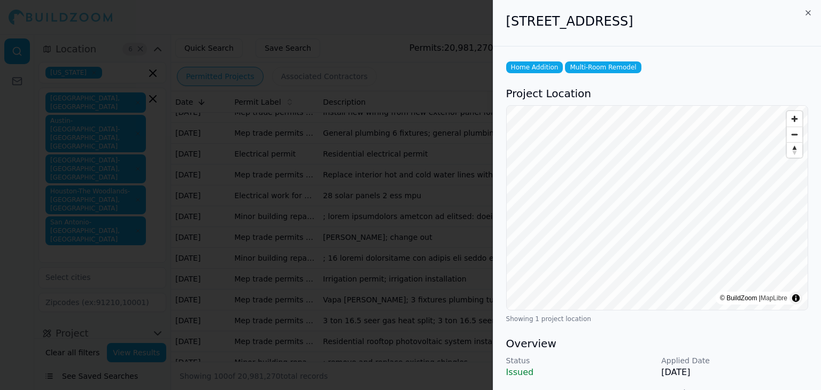
click at [389, 272] on div at bounding box center [410, 195] width 821 height 390
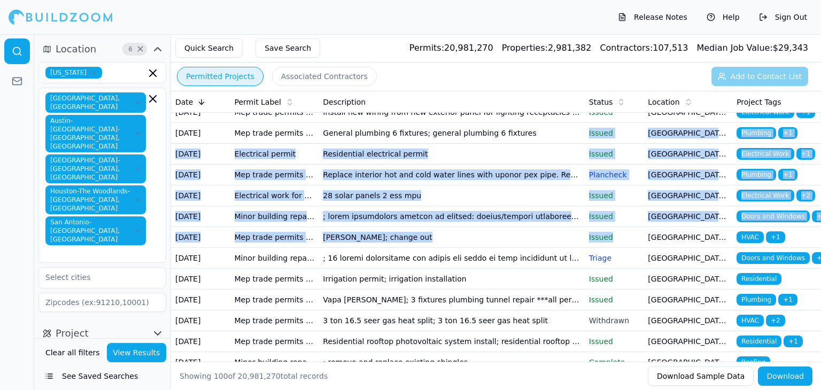
drag, startPoint x: 389, startPoint y: 272, endPoint x: 546, endPoint y: 221, distance: 164.9
click at [535, 144] on td "General plumbing 6 fixtures; general plumbing 6 fixtures" at bounding box center [452, 133] width 266 height 21
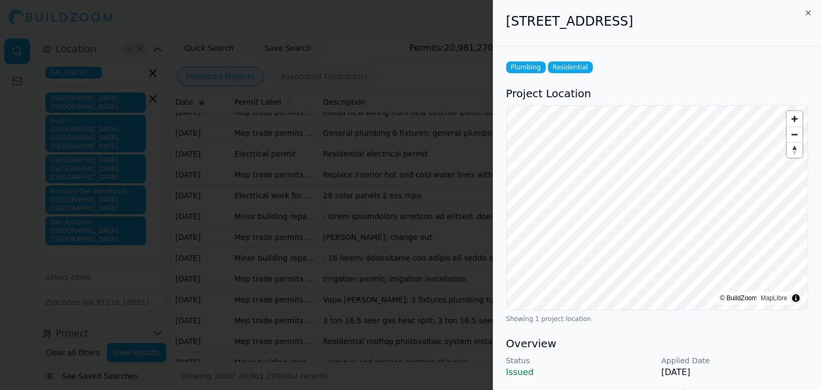
click at [464, 45] on div at bounding box center [410, 195] width 821 height 390
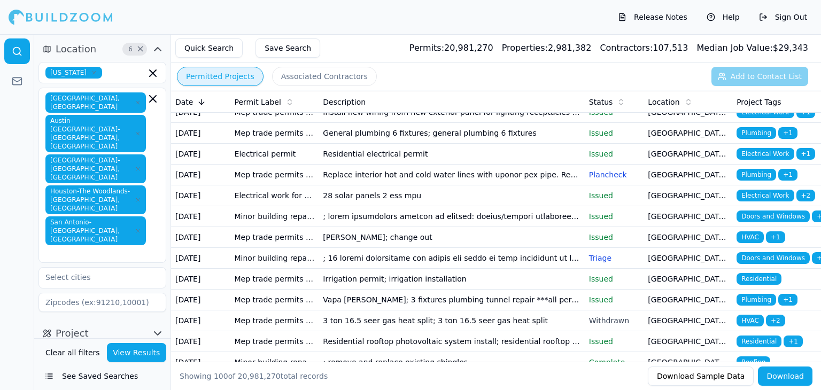
click at [138, 229] on icon "button" at bounding box center [137, 230] width 3 height 3
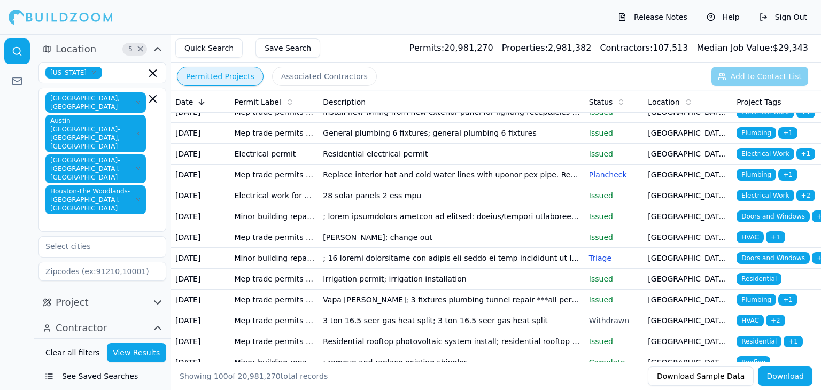
click at [145, 355] on button "View Results" at bounding box center [137, 352] width 60 height 19
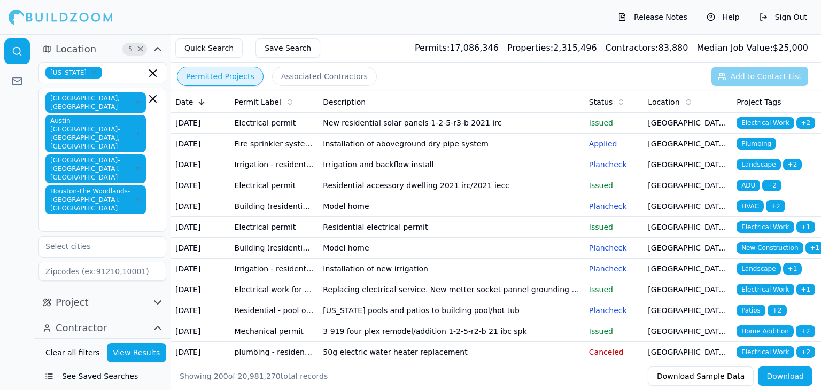
click at [388, 217] on td "Model home" at bounding box center [452, 206] width 266 height 21
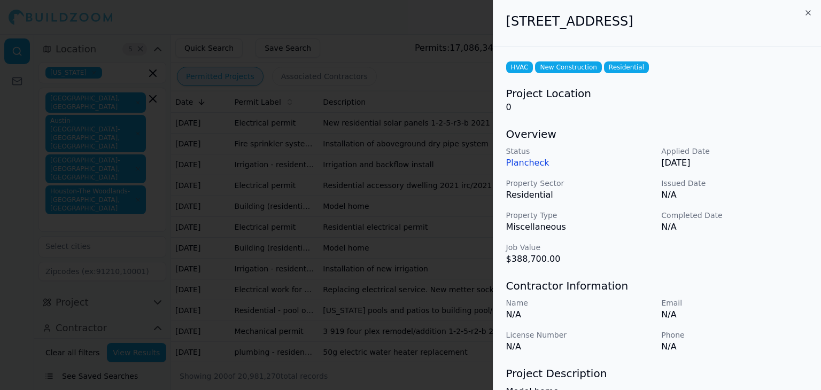
click at [670, 252] on div "Status Plancheck Applied Date [DATE] Property Sector Residential Issued Date N/…" at bounding box center [657, 206] width 302 height 120
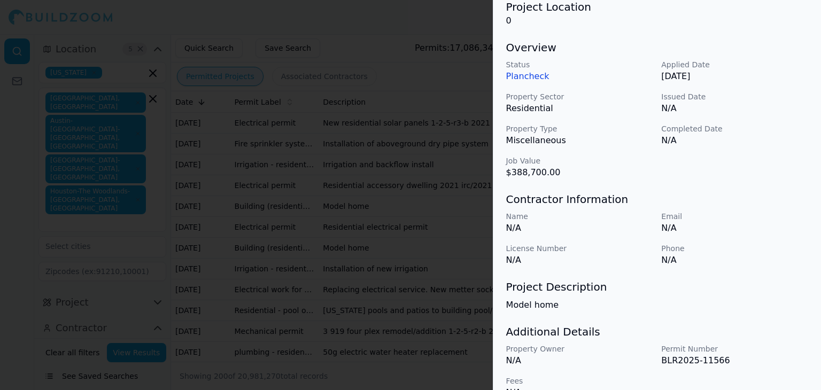
scroll to position [108, 0]
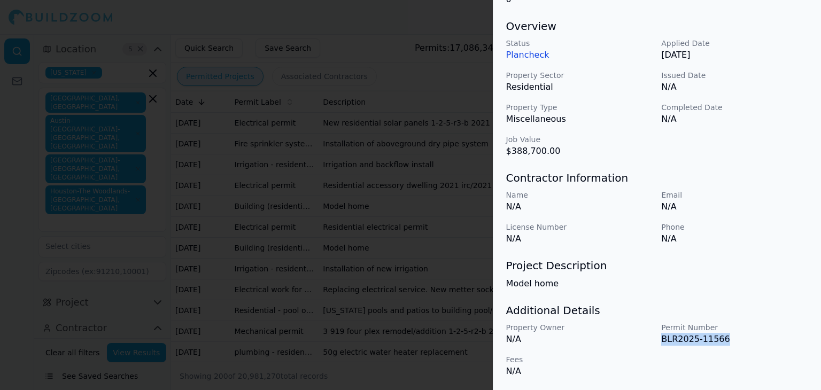
drag, startPoint x: 719, startPoint y: 337, endPoint x: 660, endPoint y: 336, distance: 58.8
click at [660, 336] on div "Property Owner N/A Permit Number BLR2025-11566 Fees N/A" at bounding box center [657, 350] width 302 height 56
copy p "BLR2025-11566"
click at [667, 258] on h3 "Project Description" at bounding box center [657, 265] width 302 height 15
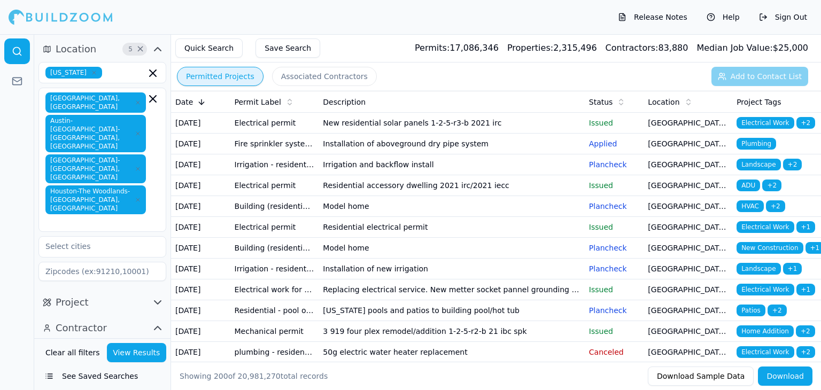
click at [368, 259] on td "Model home" at bounding box center [452, 248] width 266 height 21
click at [353, 280] on td "Installation of new irrigation" at bounding box center [452, 269] width 266 height 21
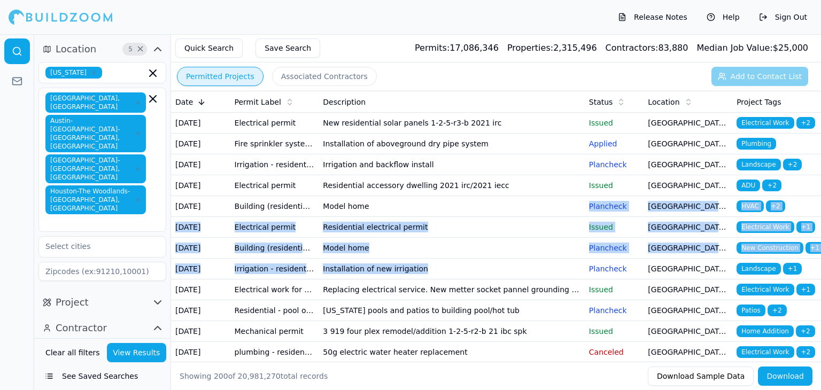
drag, startPoint x: 431, startPoint y: 327, endPoint x: 433, endPoint y: 235, distance: 91.5
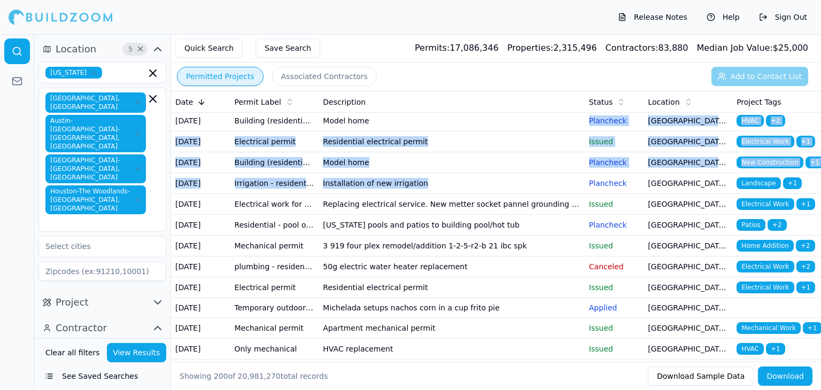
scroll to position [107, 0]
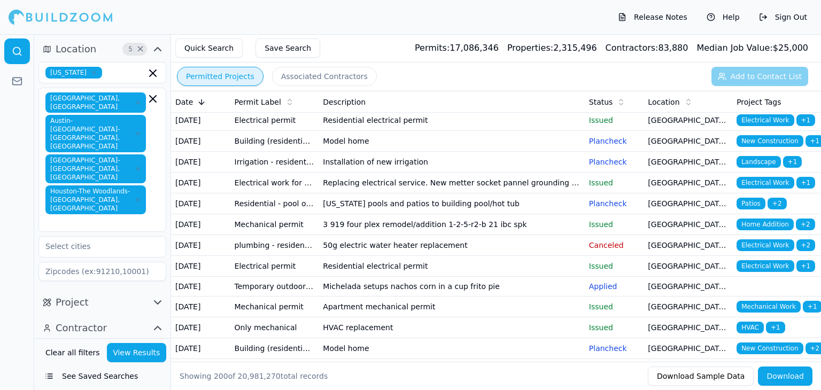
click at [316, 366] on div "Showing 200 of 20,981,270 total records Download Sample Data Download" at bounding box center [496, 376] width 650 height 28
click at [291, 194] on td "Electrical work for a residential building" at bounding box center [274, 183] width 89 height 21
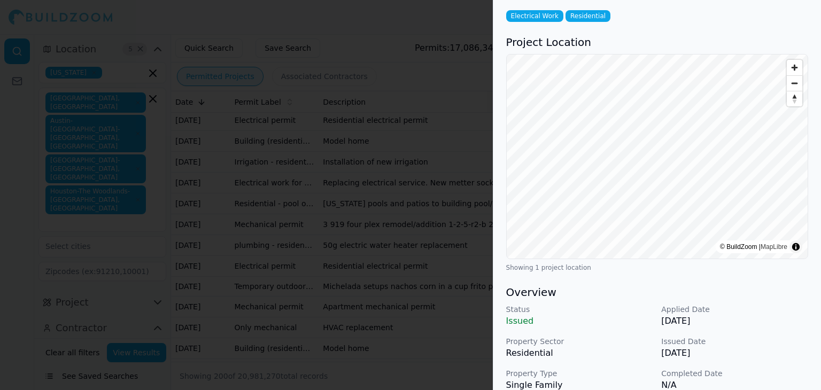
scroll to position [0, 0]
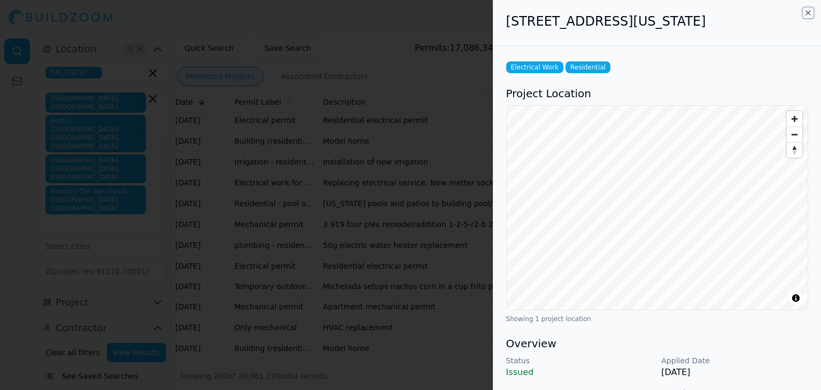
click at [808, 12] on icon "button" at bounding box center [808, 13] width 4 height 4
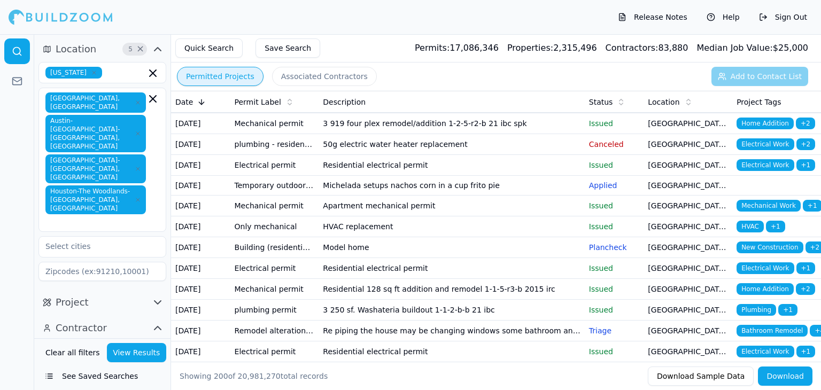
scroll to position [212, 0]
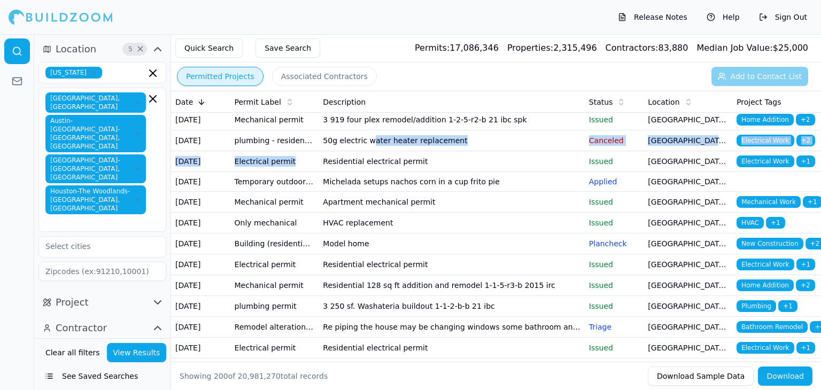
drag, startPoint x: 808, startPoint y: 12, endPoint x: 370, endPoint y: 242, distance: 495.1
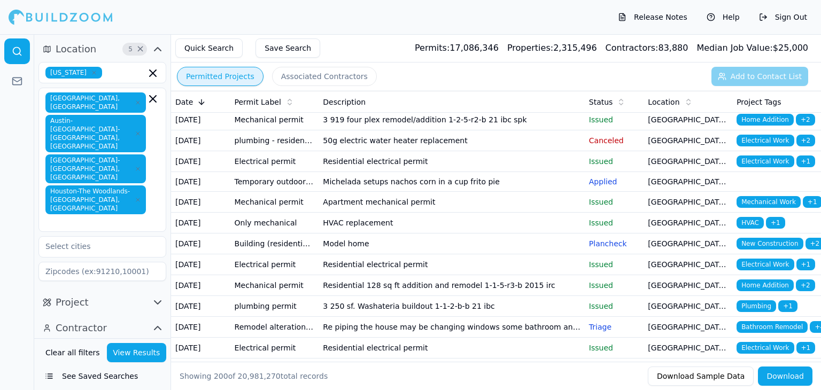
click at [454, 377] on div "Showing 200 of 20,981,270 total records" at bounding box center [410, 376] width 460 height 11
click at [421, 234] on td "HVAC replacement" at bounding box center [452, 223] width 266 height 21
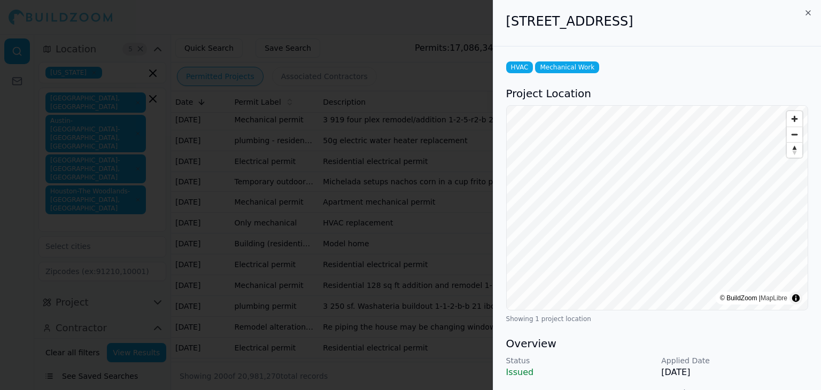
click at [592, 342] on h3 "Overview" at bounding box center [657, 343] width 302 height 15
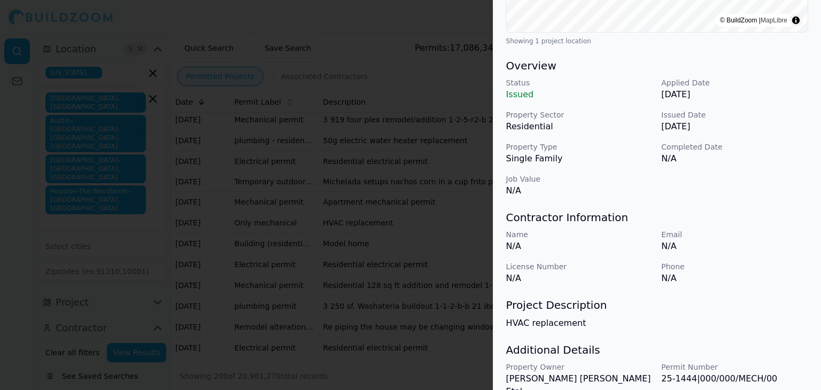
scroll to position [318, 0]
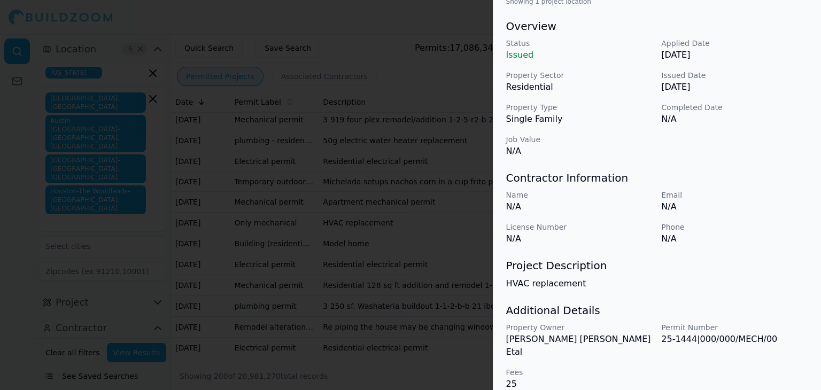
click at [445, 289] on div at bounding box center [410, 195] width 821 height 390
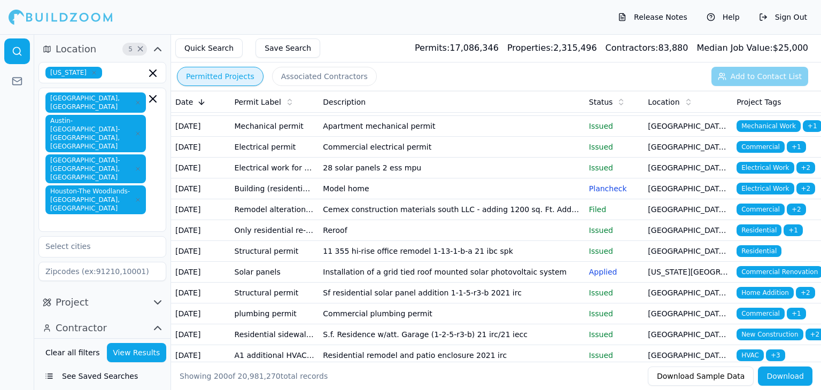
scroll to position [518, 0]
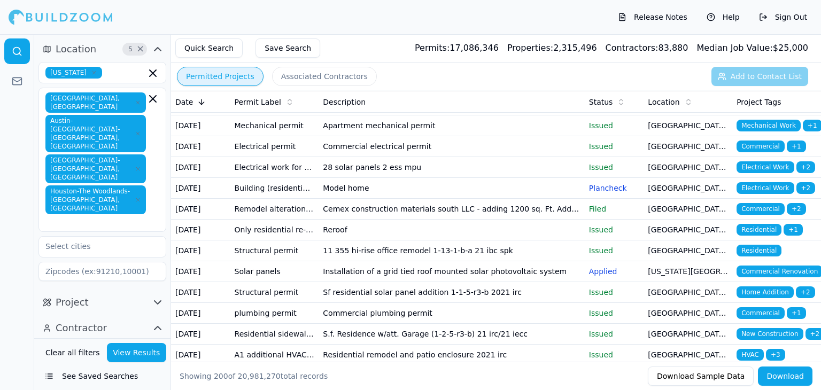
click at [293, 115] on td "Structural permit" at bounding box center [274, 105] width 89 height 21
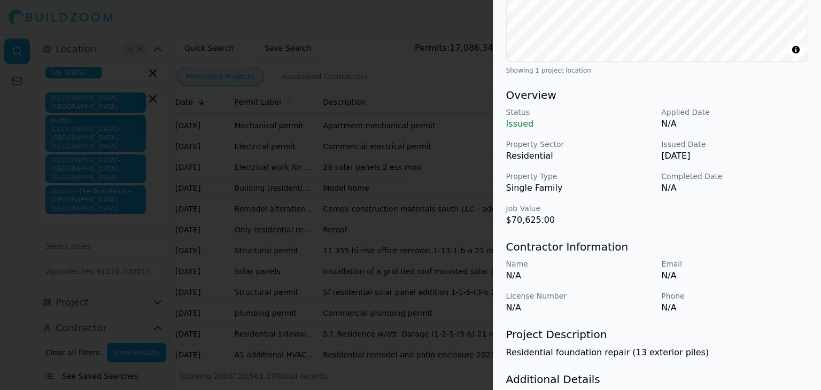
scroll to position [318, 0]
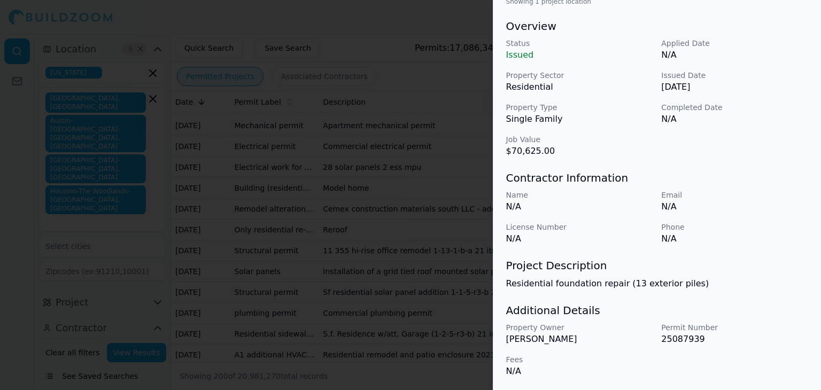
click at [298, 241] on div at bounding box center [410, 195] width 821 height 390
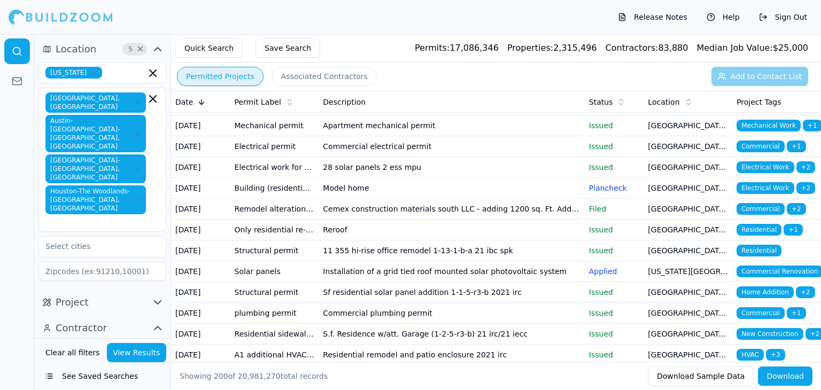
click at [611, 110] on p "Issued" at bounding box center [614, 104] width 51 height 11
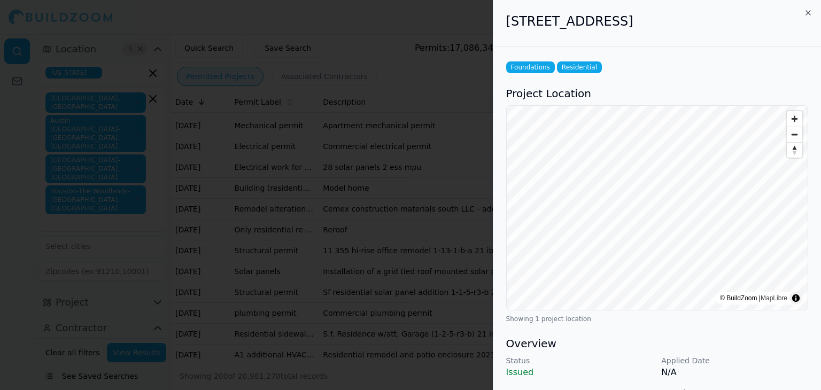
click at [533, 63] on span "Foundations" at bounding box center [530, 67] width 49 height 12
click at [747, 371] on p "N/A" at bounding box center [734, 372] width 147 height 13
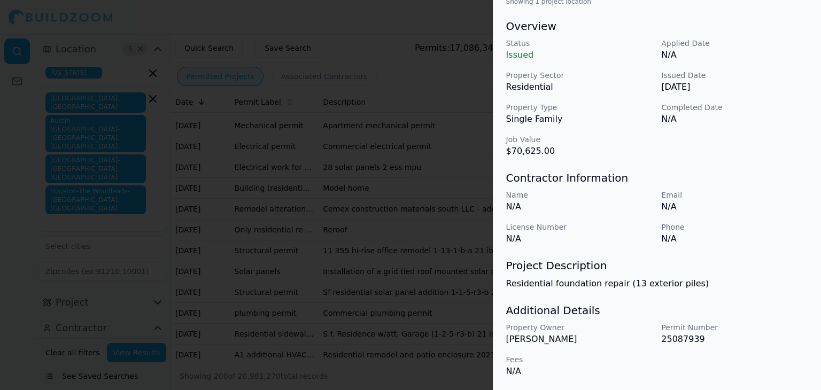
click at [455, 365] on div at bounding box center [410, 195] width 821 height 390
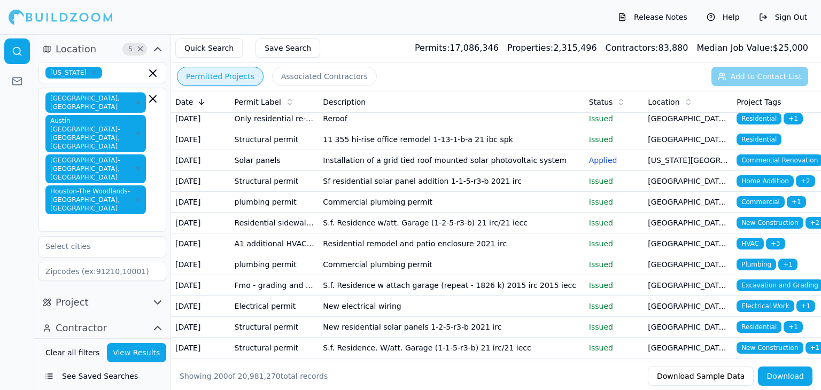
scroll to position [640, 0]
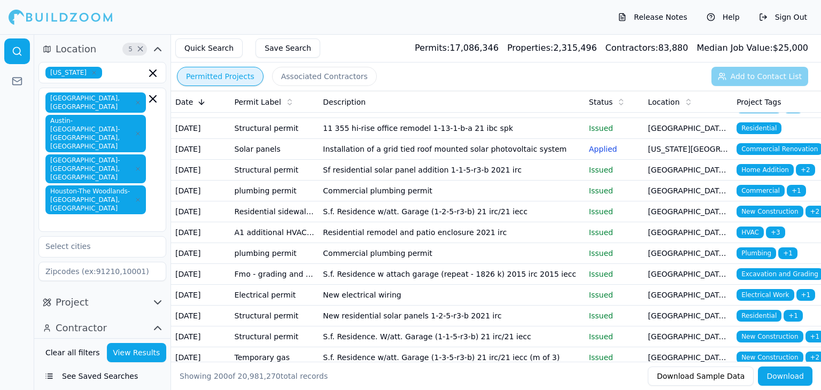
click at [355, 76] on td "Model home" at bounding box center [452, 66] width 266 height 21
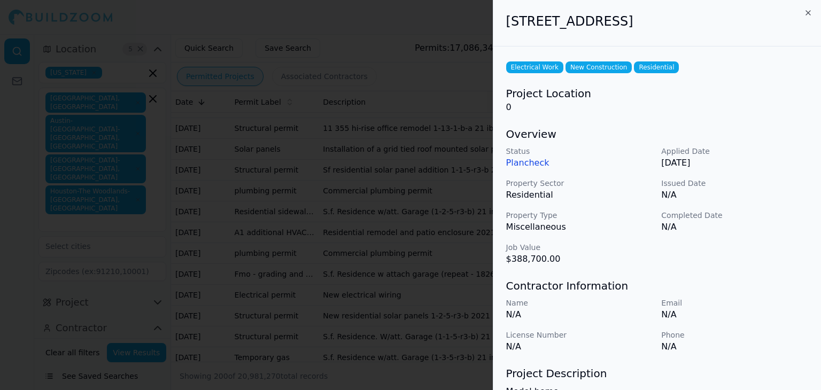
click at [462, 276] on div at bounding box center [410, 195] width 821 height 390
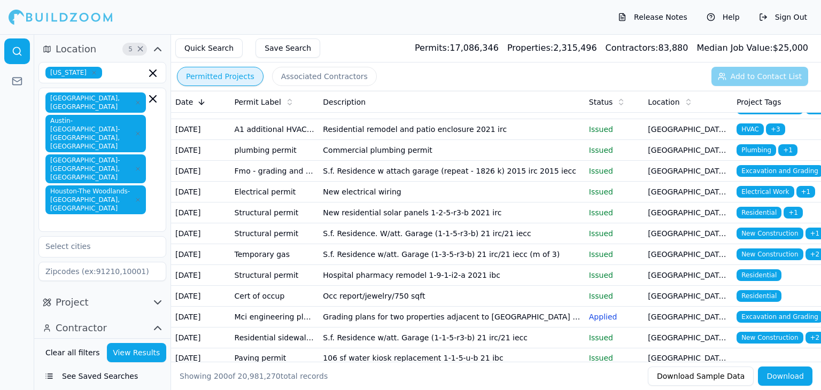
scroll to position [778, 0]
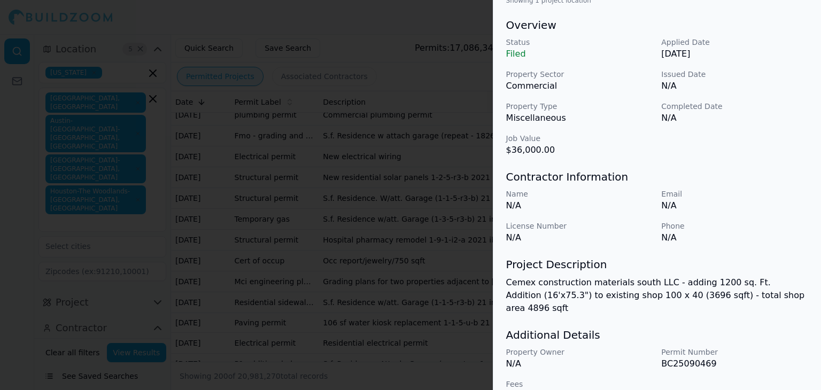
scroll to position [330, 0]
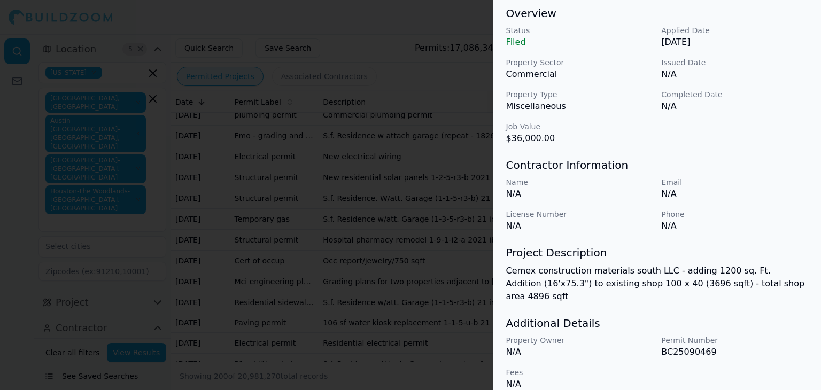
click at [417, 16] on div at bounding box center [410, 195] width 821 height 390
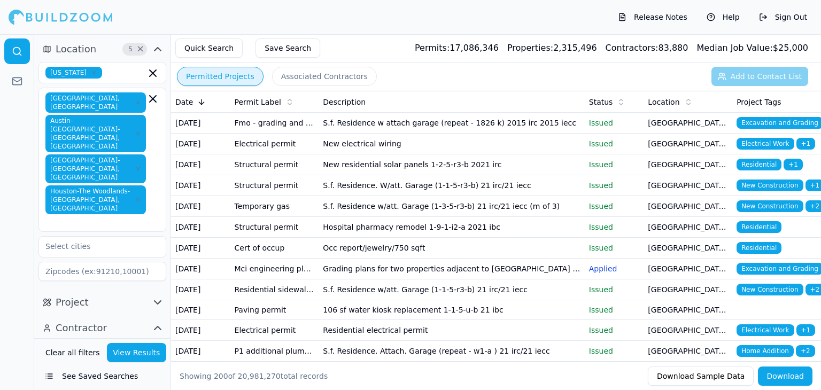
scroll to position [790, 0]
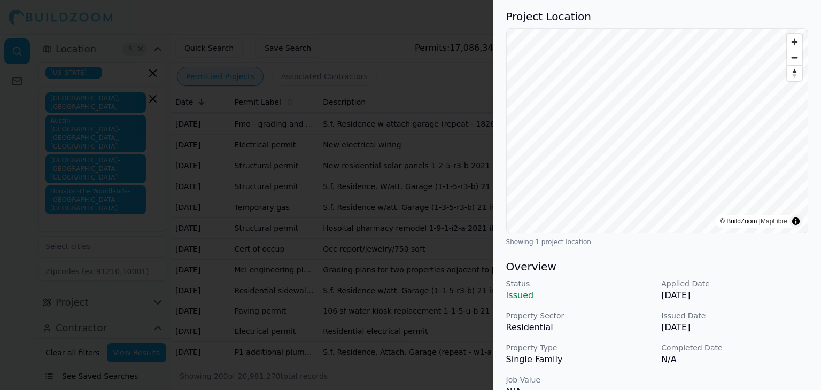
scroll to position [77, 0]
click at [743, 301] on p "[DATE]" at bounding box center [734, 295] width 147 height 13
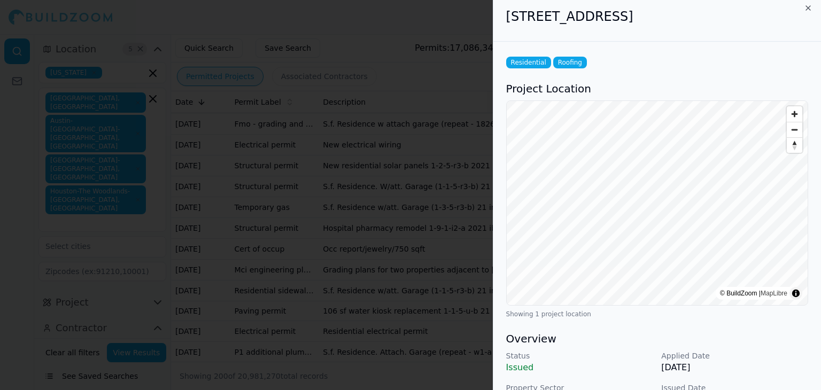
scroll to position [0, 0]
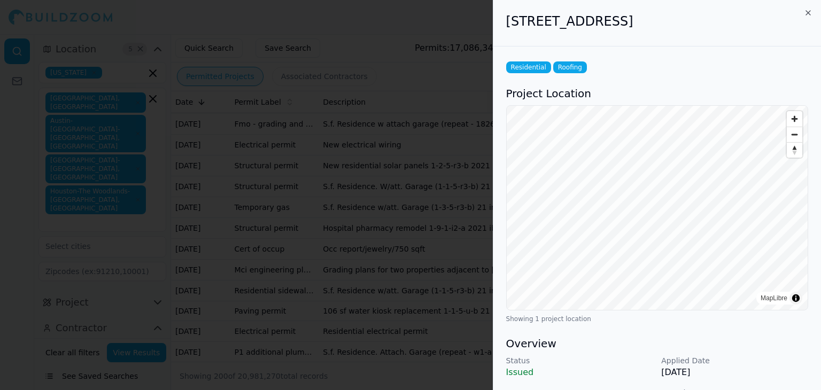
click at [465, 210] on div at bounding box center [410, 195] width 821 height 390
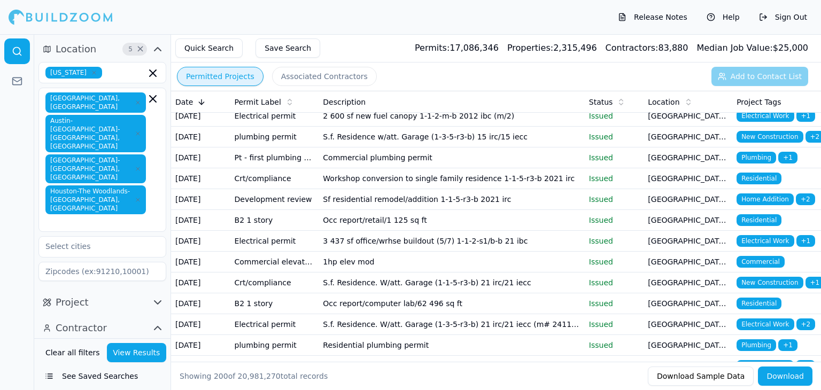
scroll to position [1111, 0]
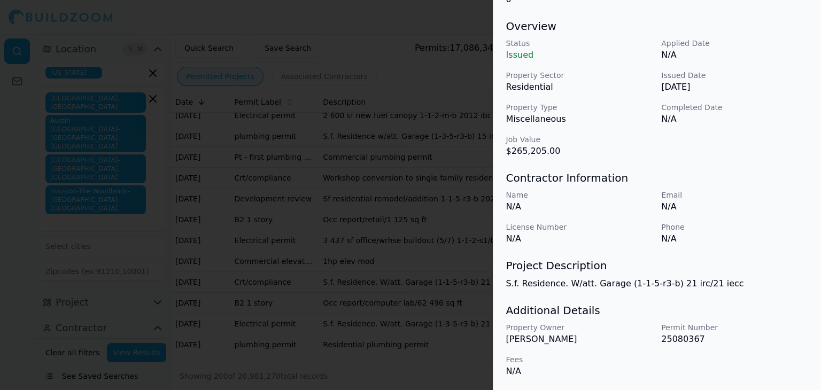
scroll to position [0, 0]
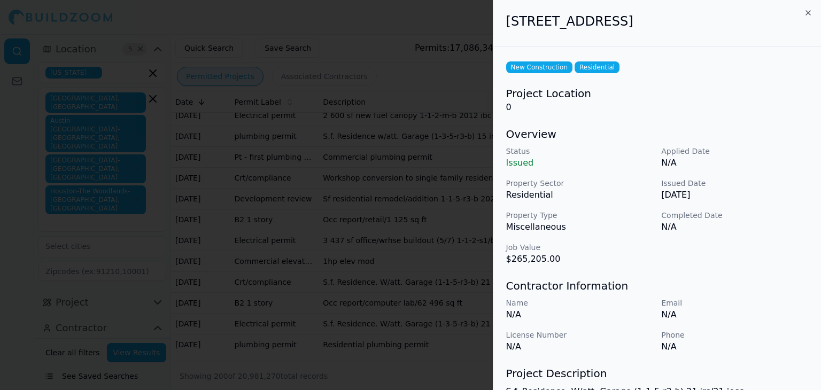
click at [413, 97] on div at bounding box center [410, 195] width 821 height 390
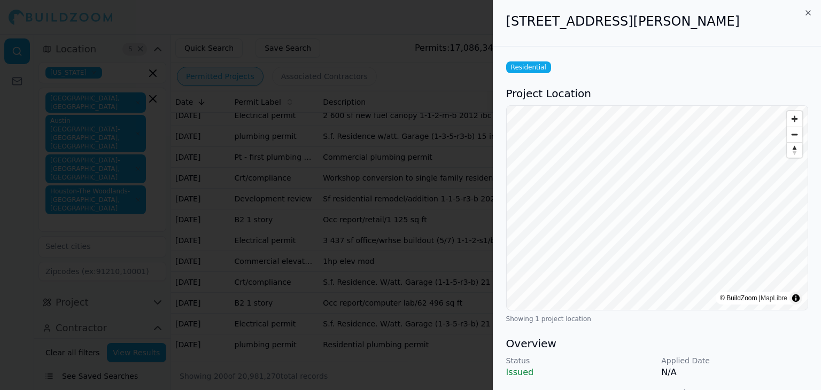
click at [624, 349] on h3 "Overview" at bounding box center [657, 343] width 302 height 15
click at [438, 79] on div at bounding box center [410, 195] width 821 height 390
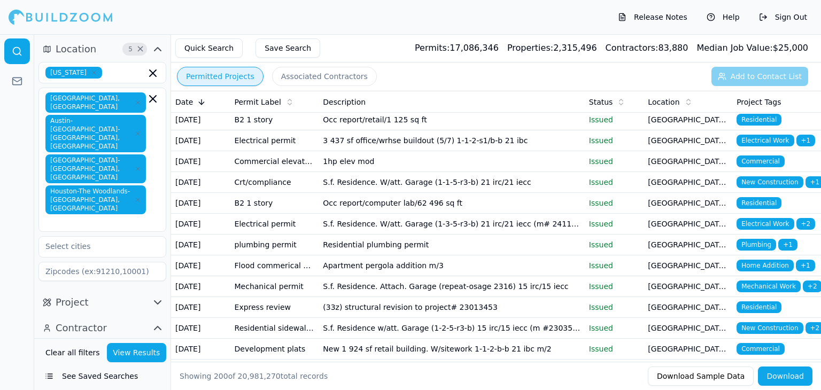
scroll to position [1211, 0]
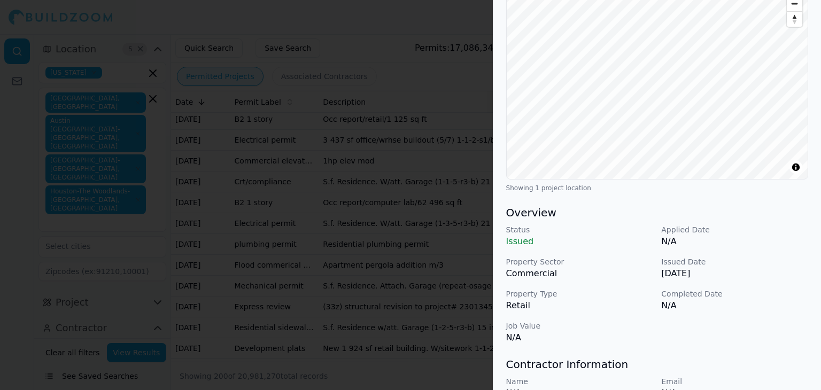
scroll to position [0, 0]
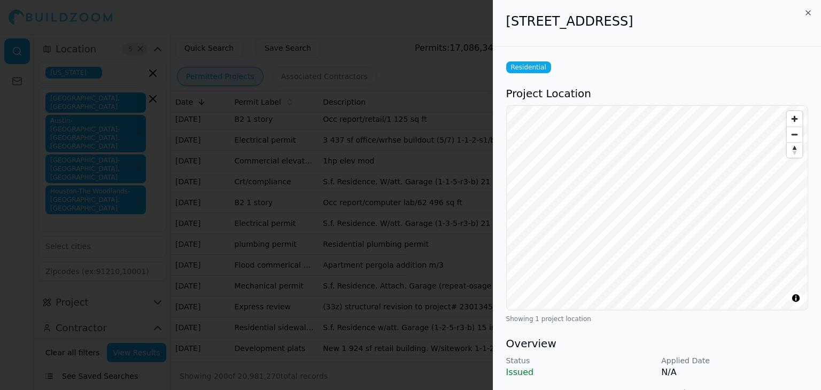
click at [449, 64] on div at bounding box center [410, 195] width 821 height 390
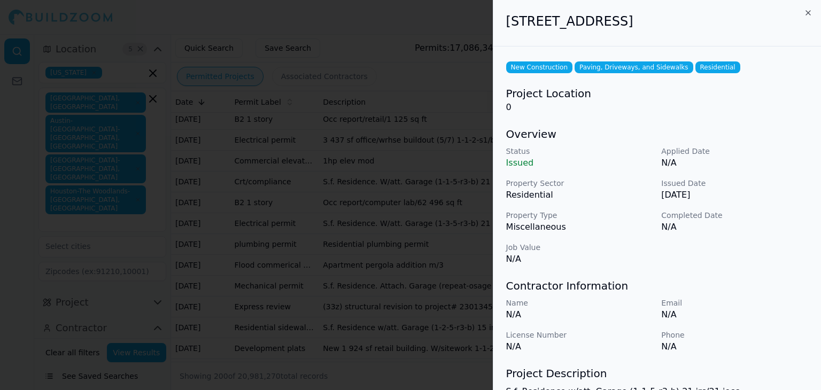
click at [581, 323] on div "Name N/A Email N/A License Number N/A Phone N/A" at bounding box center [657, 326] width 302 height 56
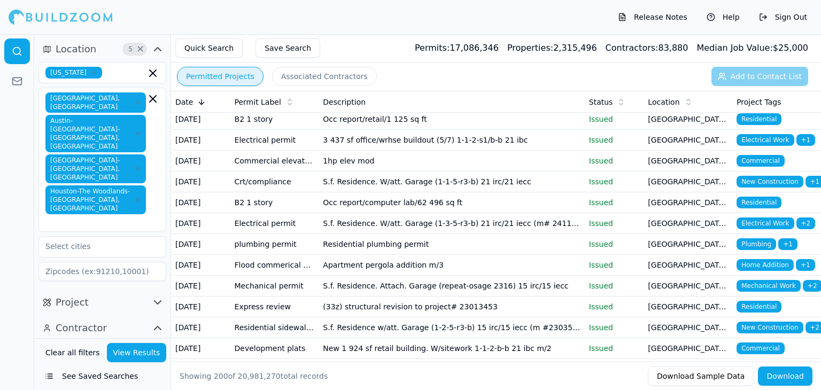
click at [686, 102] on icon at bounding box center [688, 102] width 9 height 9
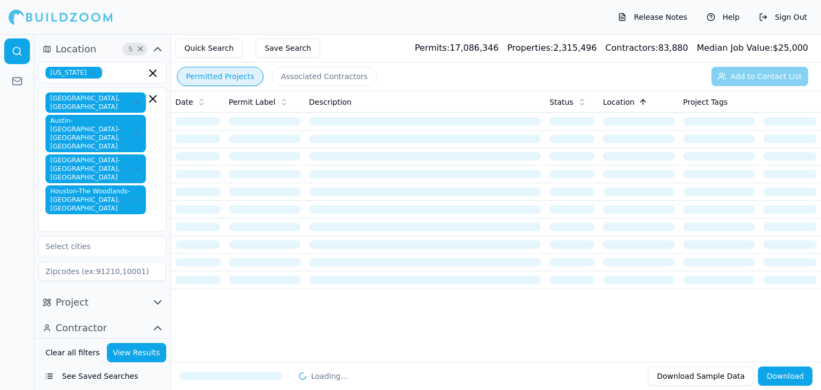
click at [643, 103] on icon at bounding box center [643, 101] width 0 height 5
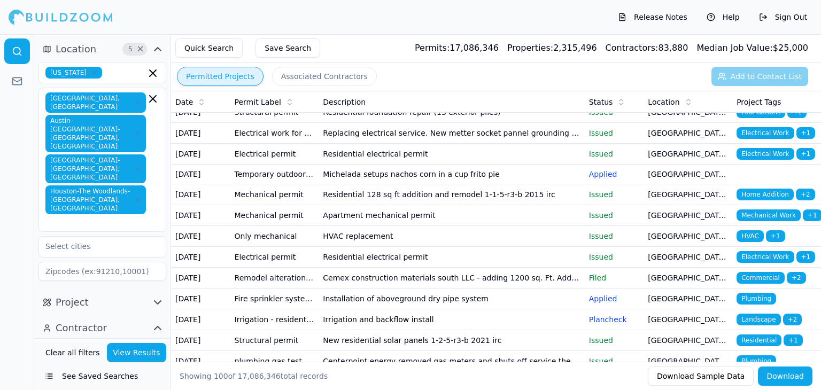
scroll to position [430, 0]
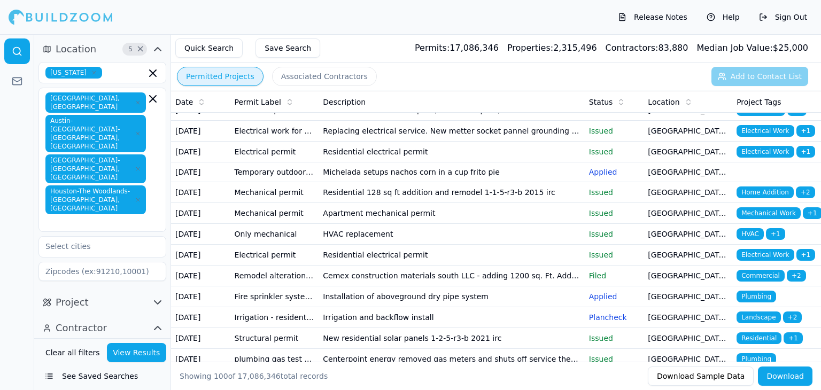
click at [458, 182] on td "Michelada setups nachos corn in a cup frito pie" at bounding box center [452, 173] width 266 height 20
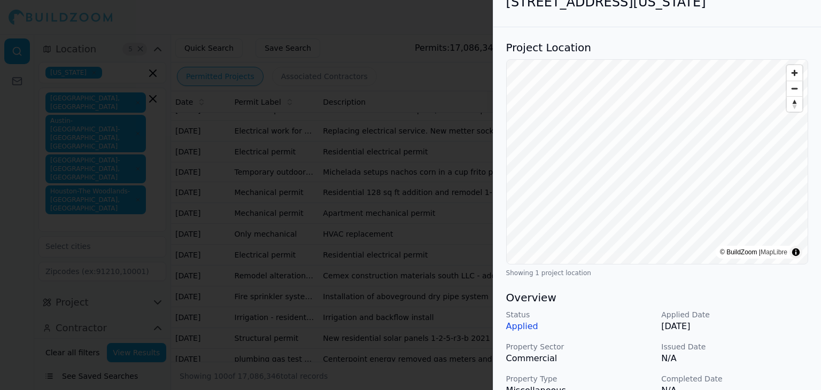
scroll to position [15, 0]
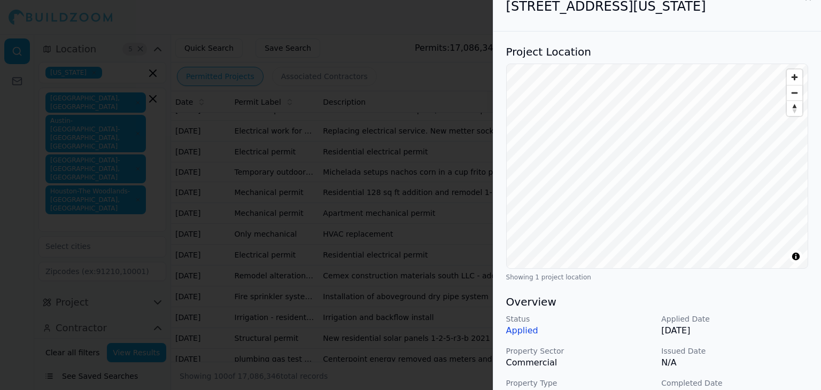
click at [443, 210] on div at bounding box center [410, 195] width 821 height 390
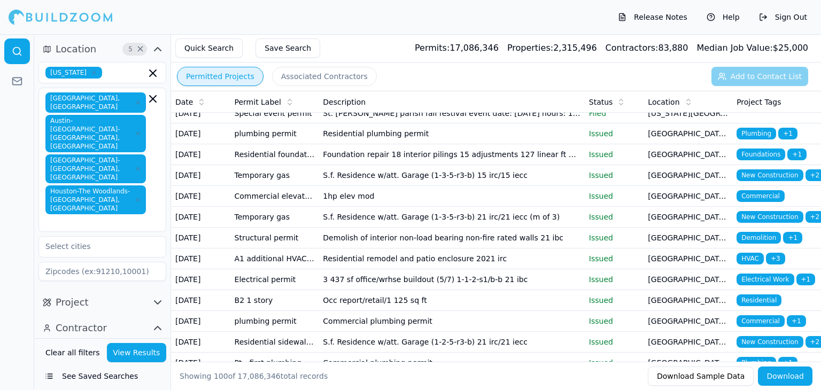
scroll to position [1300, 0]
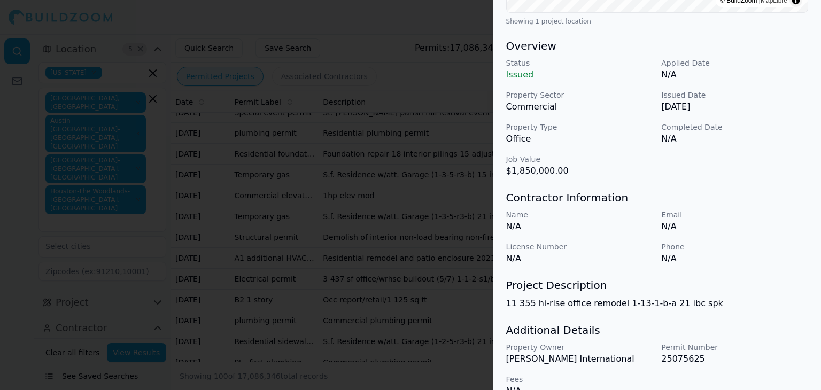
scroll to position [318, 0]
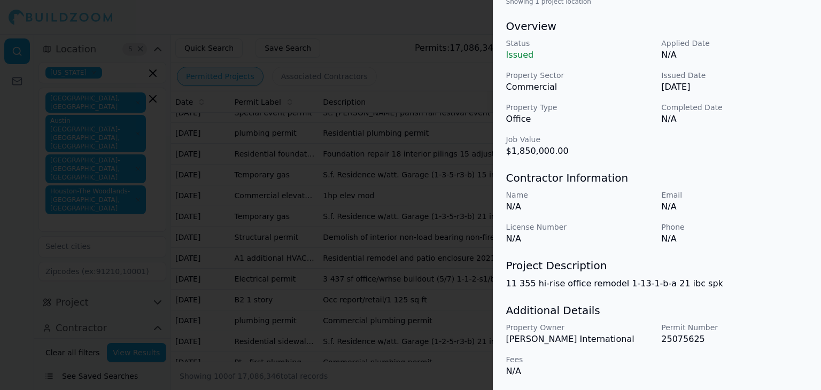
click at [124, 257] on div at bounding box center [410, 195] width 821 height 390
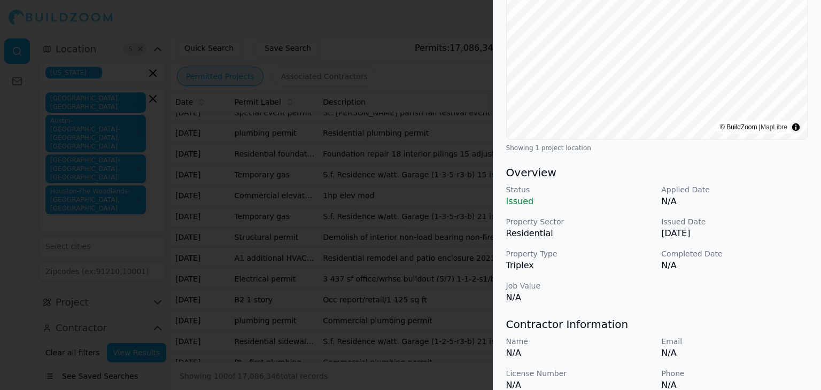
scroll to position [171, 0]
click at [521, 202] on p "Issued" at bounding box center [579, 202] width 147 height 13
click at [521, 203] on p "Issued" at bounding box center [579, 202] width 147 height 13
click at [522, 205] on p "Issued" at bounding box center [579, 202] width 147 height 13
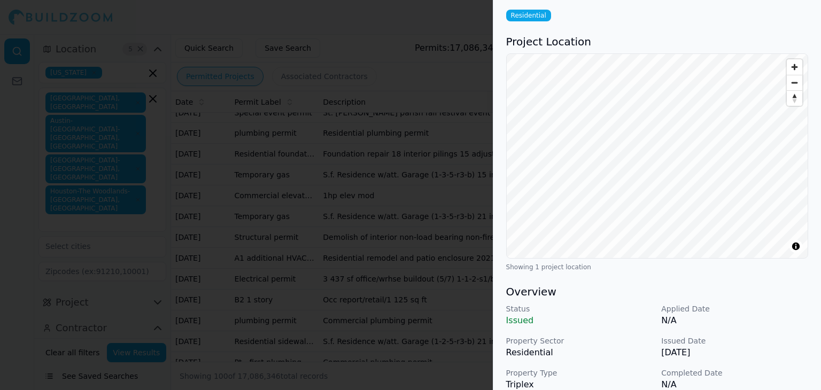
scroll to position [0, 0]
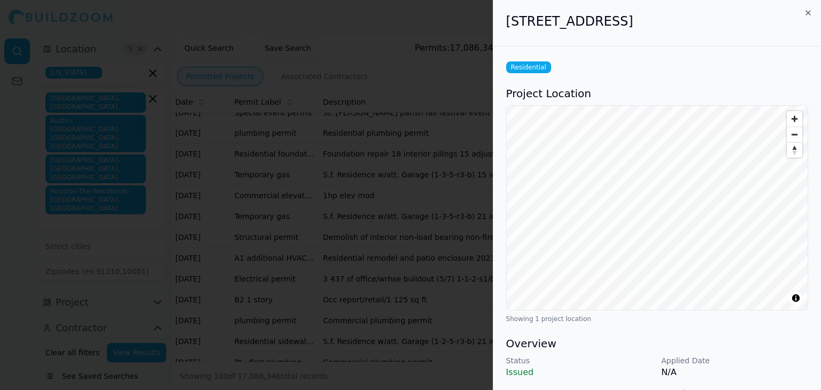
click at [421, 281] on div at bounding box center [410, 195] width 821 height 390
